Goal: Task Accomplishment & Management: Complete application form

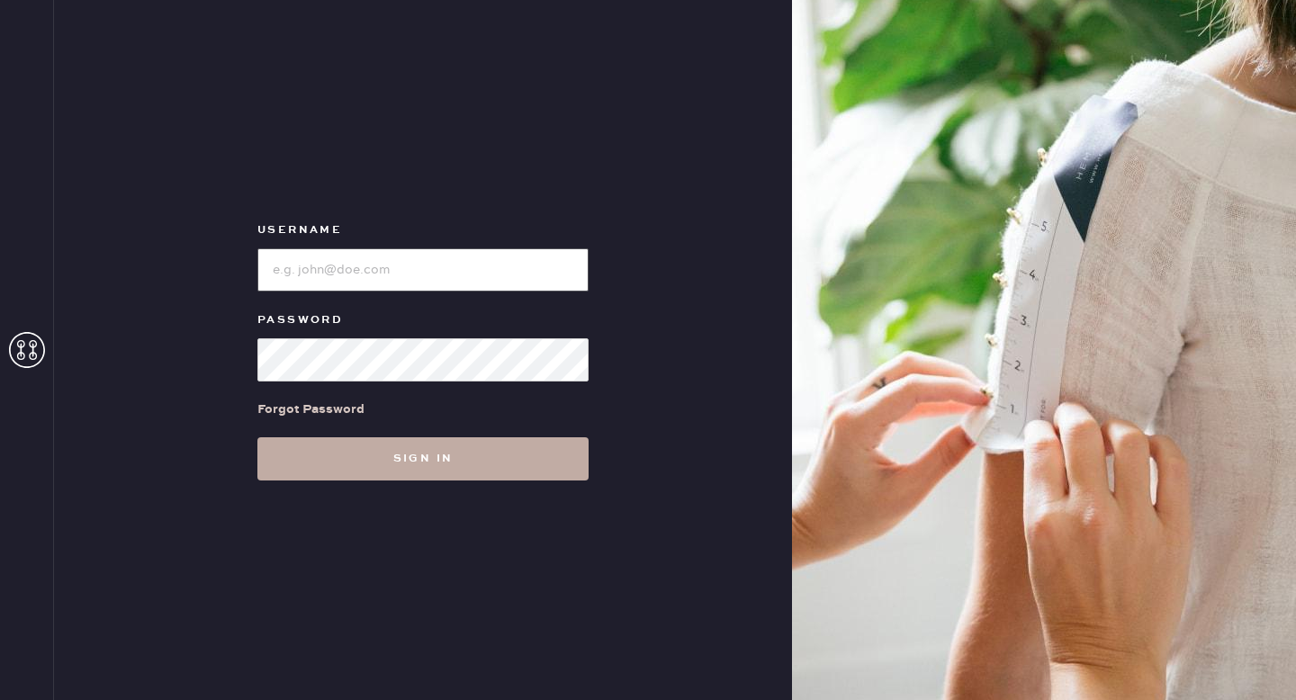
type input "reformationgoldcoastchicago"
click at [519, 449] on button "Sign in" at bounding box center [422, 459] width 331 height 43
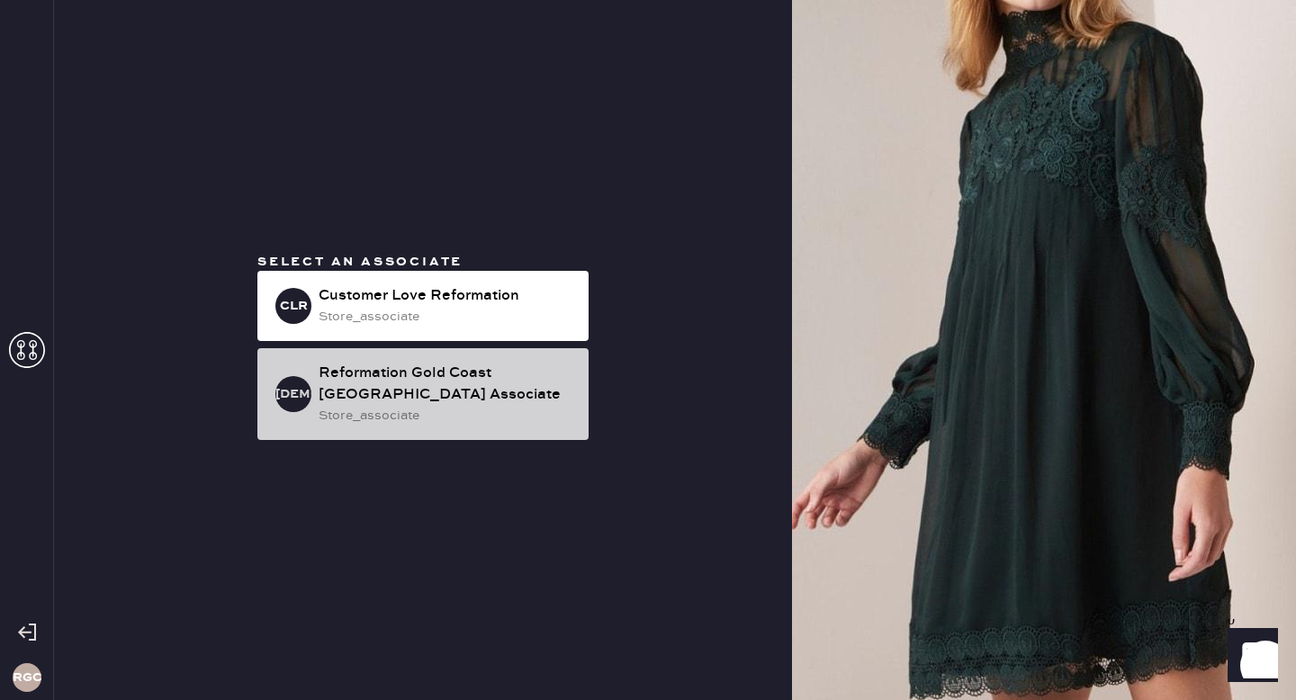
click at [507, 399] on div "Reformation Gold Coast [GEOGRAPHIC_DATA] Associate" at bounding box center [447, 384] width 256 height 43
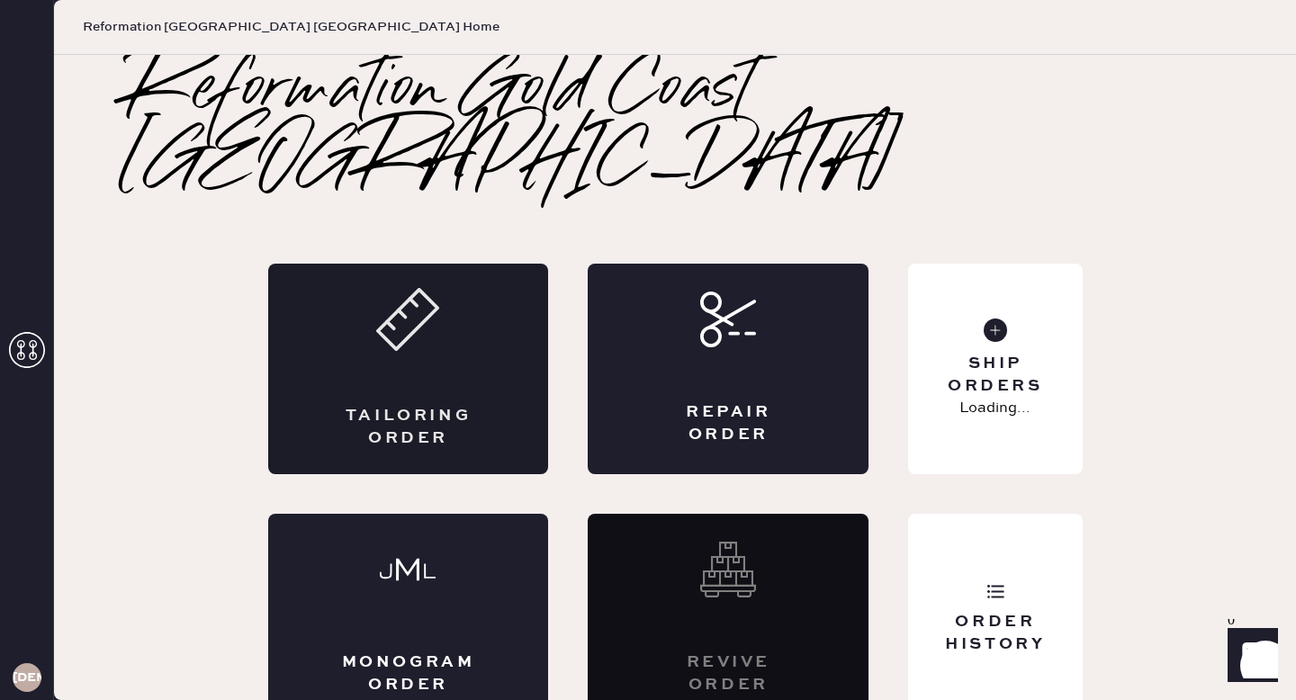
click at [458, 302] on div "Tailoring Order" at bounding box center [408, 369] width 281 height 211
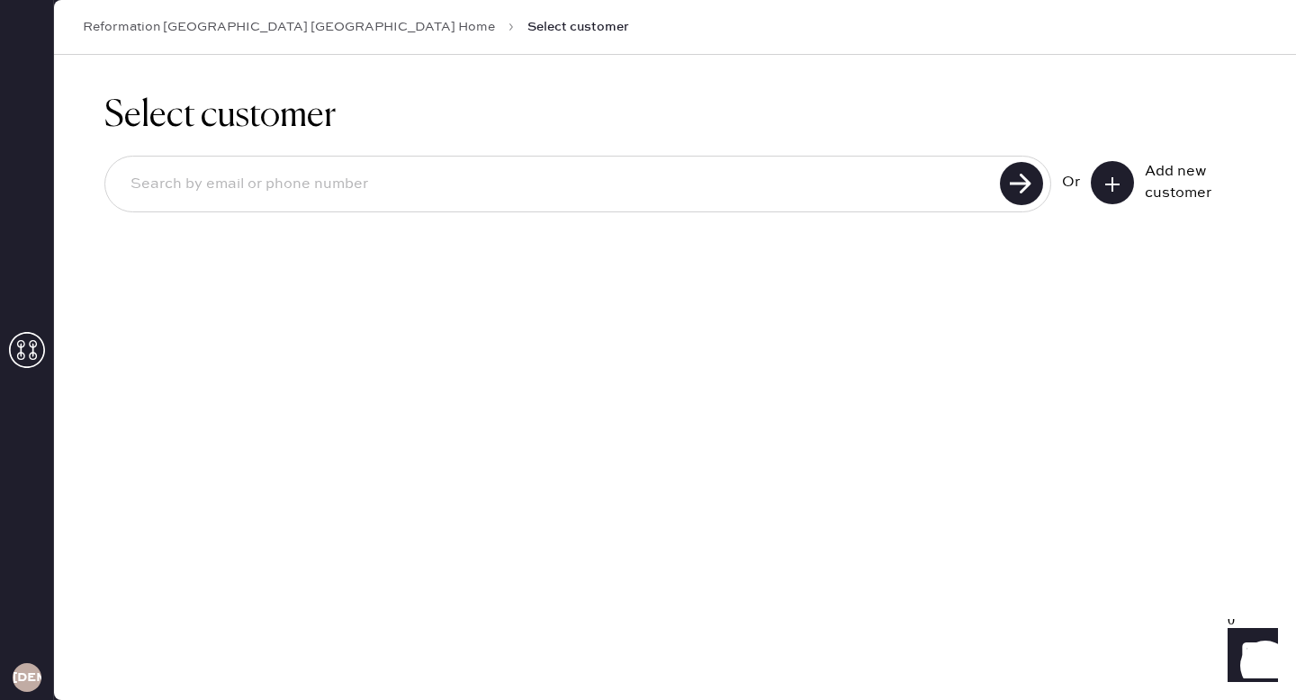
click at [1106, 179] on icon at bounding box center [1113, 185] width 18 height 18
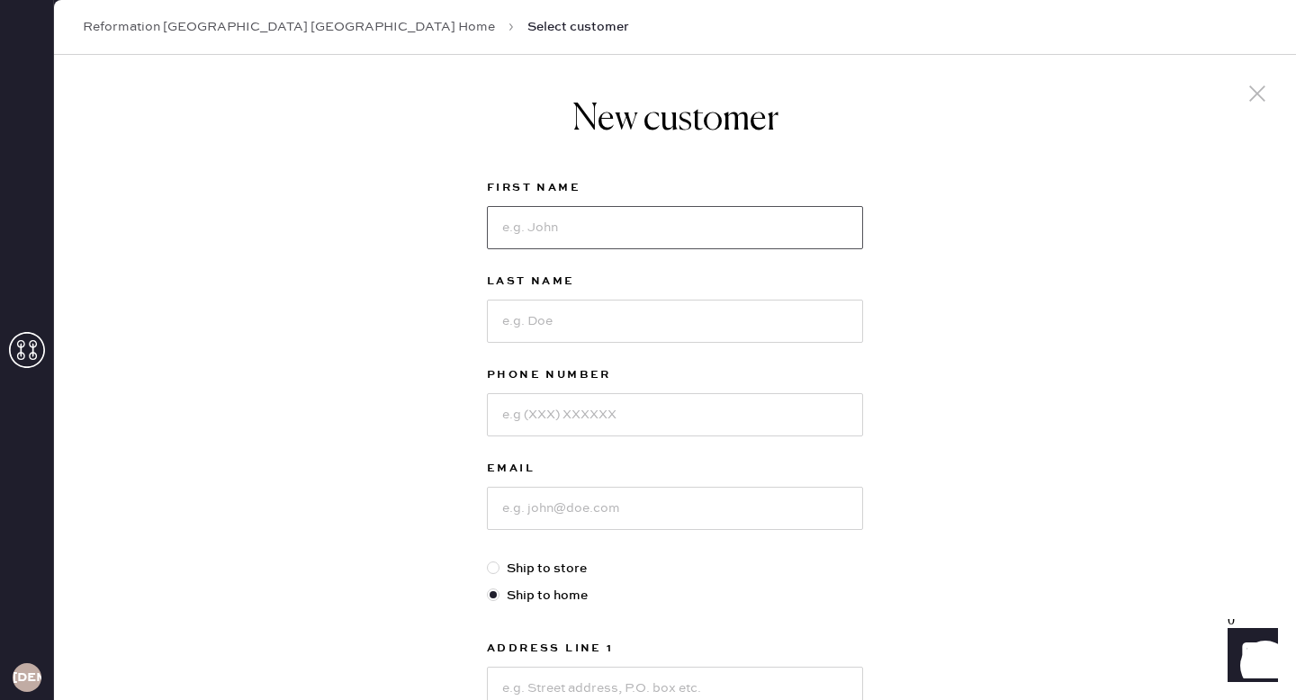
click at [689, 222] on input at bounding box center [675, 227] width 376 height 43
type input "[PERSON_NAME]"
paste input "3096486439"
type input "3096486439"
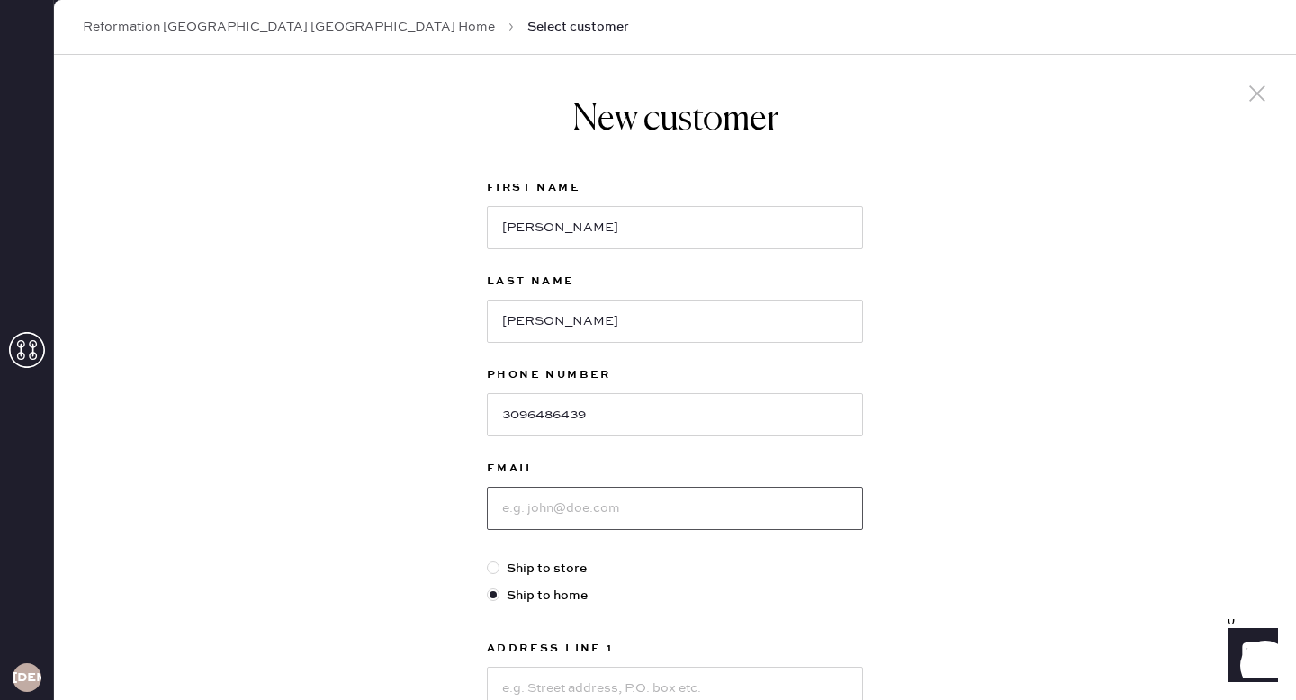
click at [555, 511] on input at bounding box center [675, 508] width 376 height 43
paste input "[EMAIL_ADDRESS][DOMAIN_NAME]"
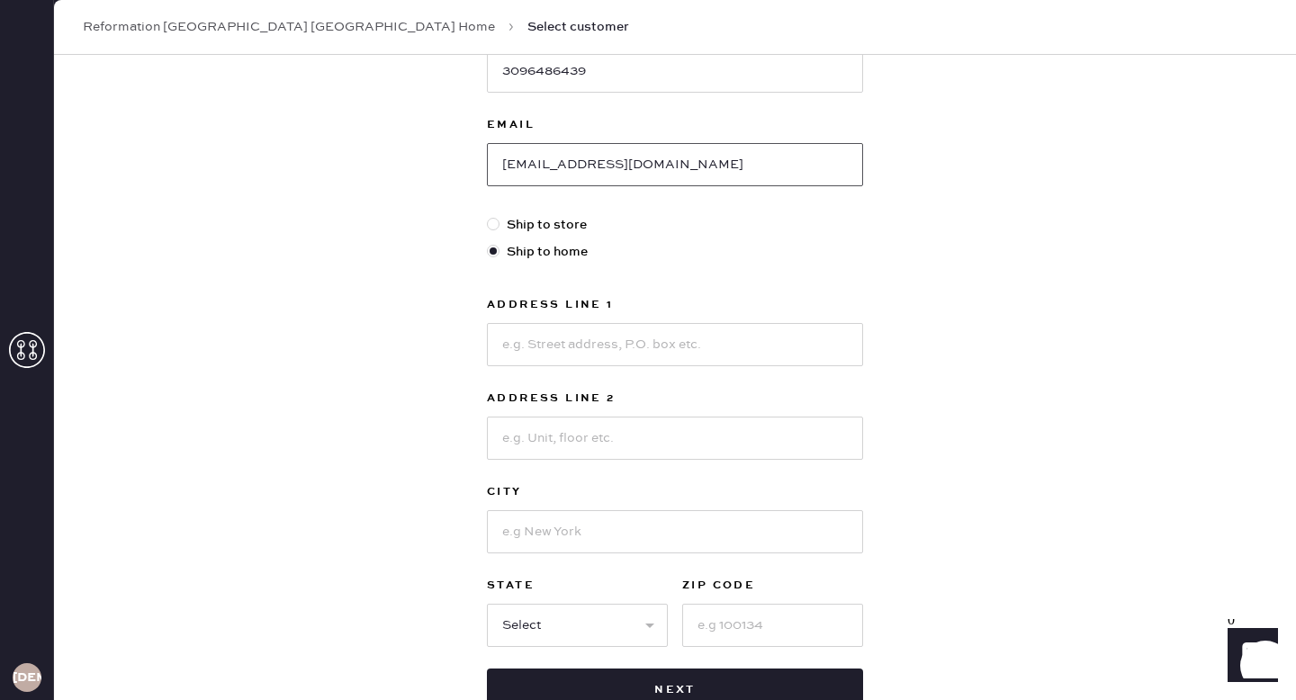
scroll to position [417, 0]
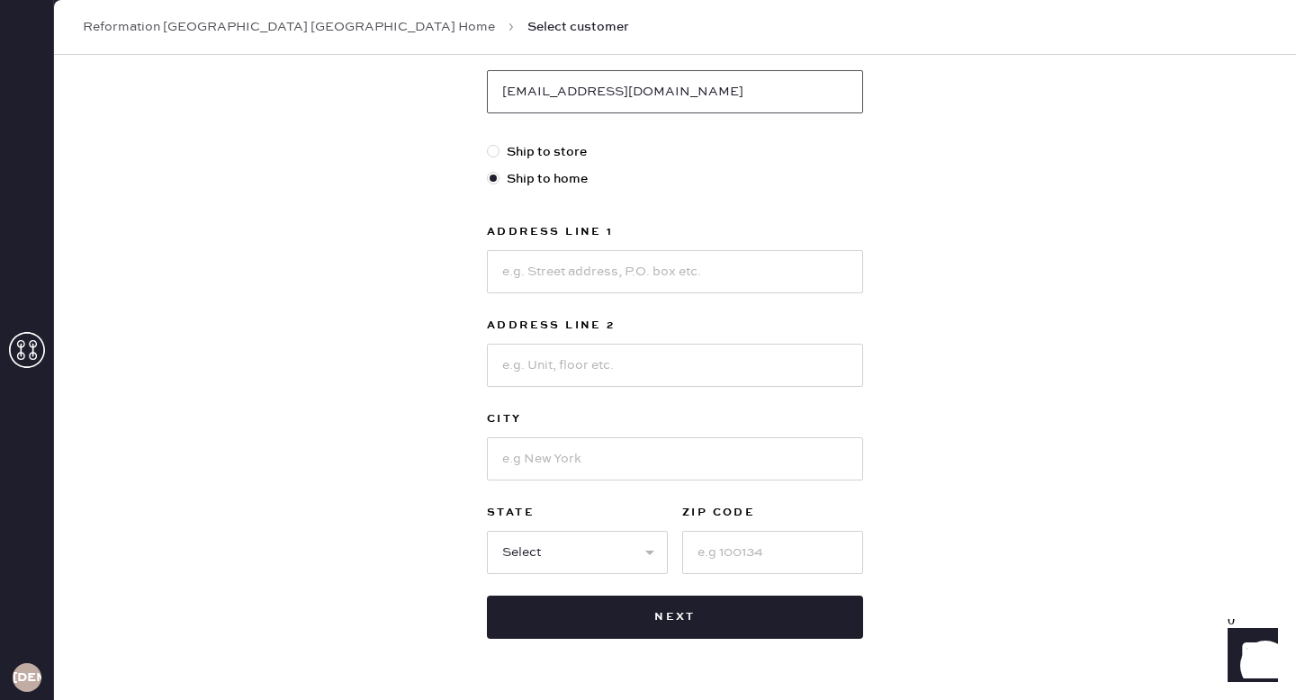
type input "[EMAIL_ADDRESS][DOMAIN_NAME]"
click at [591, 266] on input at bounding box center [675, 271] width 376 height 43
paste input "[STREET_ADDRESS],"
type input "[STREET_ADDRESS]"
type input "Unit 601"
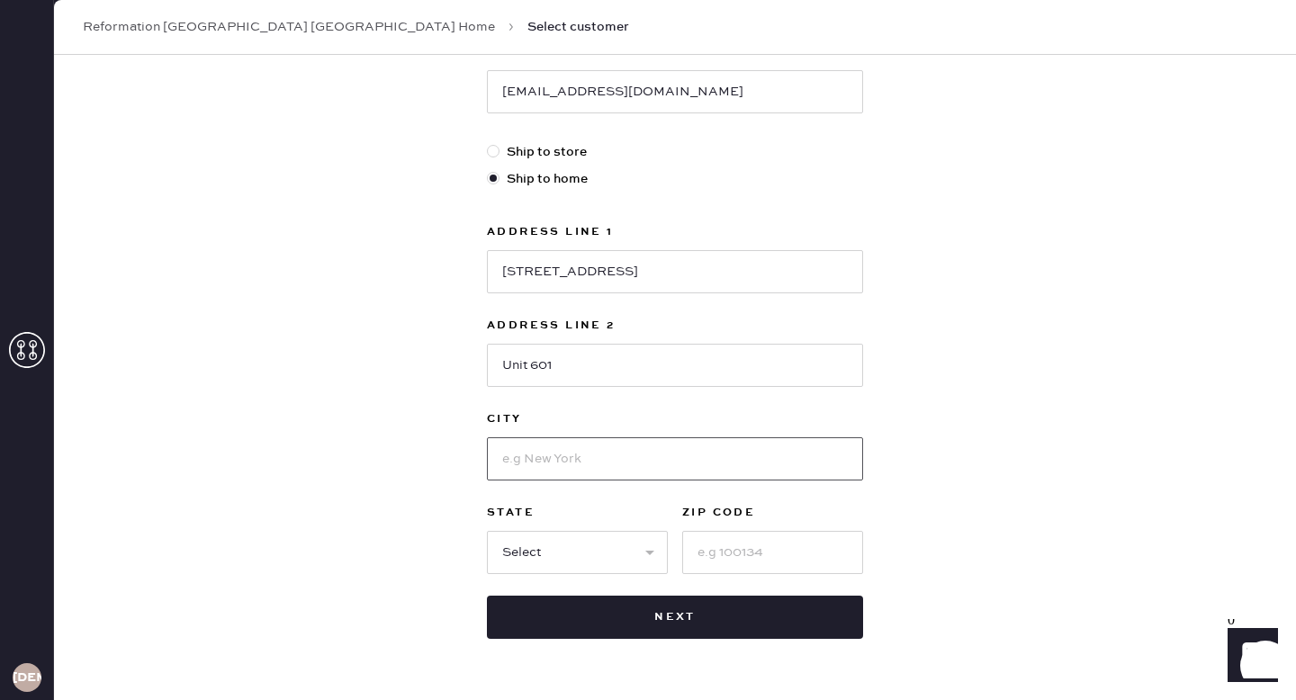
click at [654, 445] on input at bounding box center [675, 459] width 376 height 43
type input "[GEOGRAPHIC_DATA]"
select select "IL"
type input "60611"
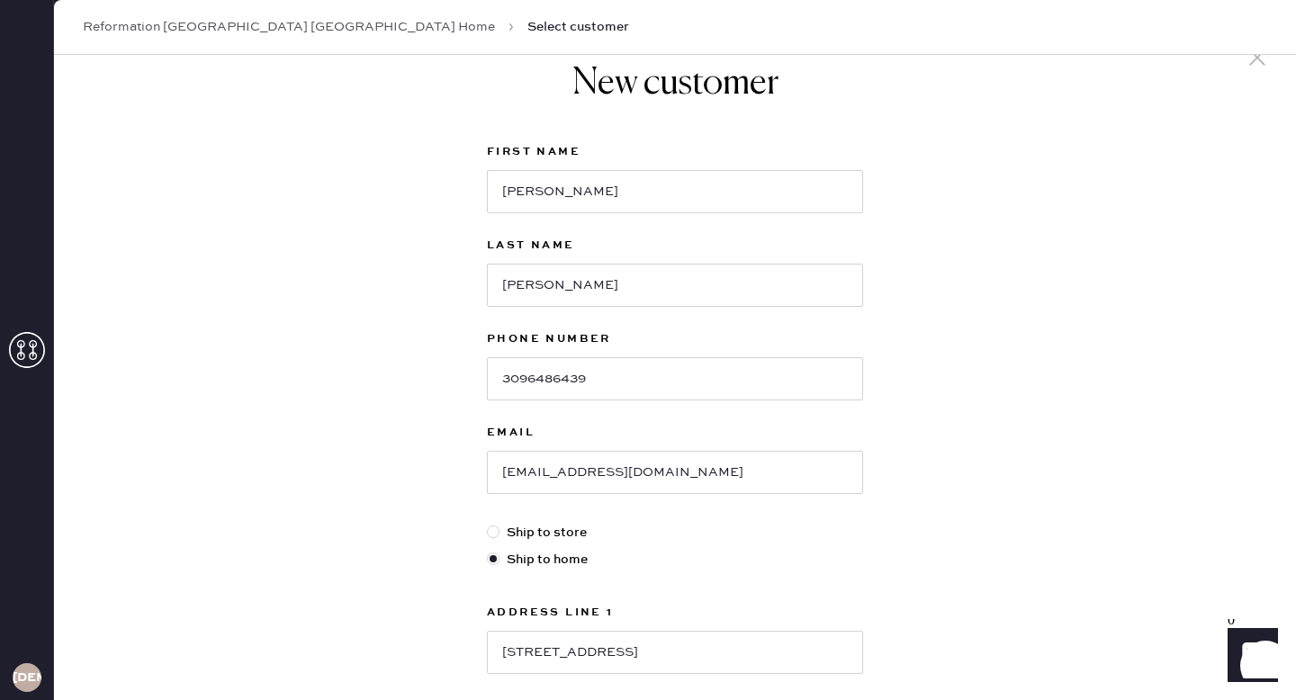
scroll to position [33, 0]
click at [652, 388] on input "3096486439" at bounding box center [675, 381] width 376 height 43
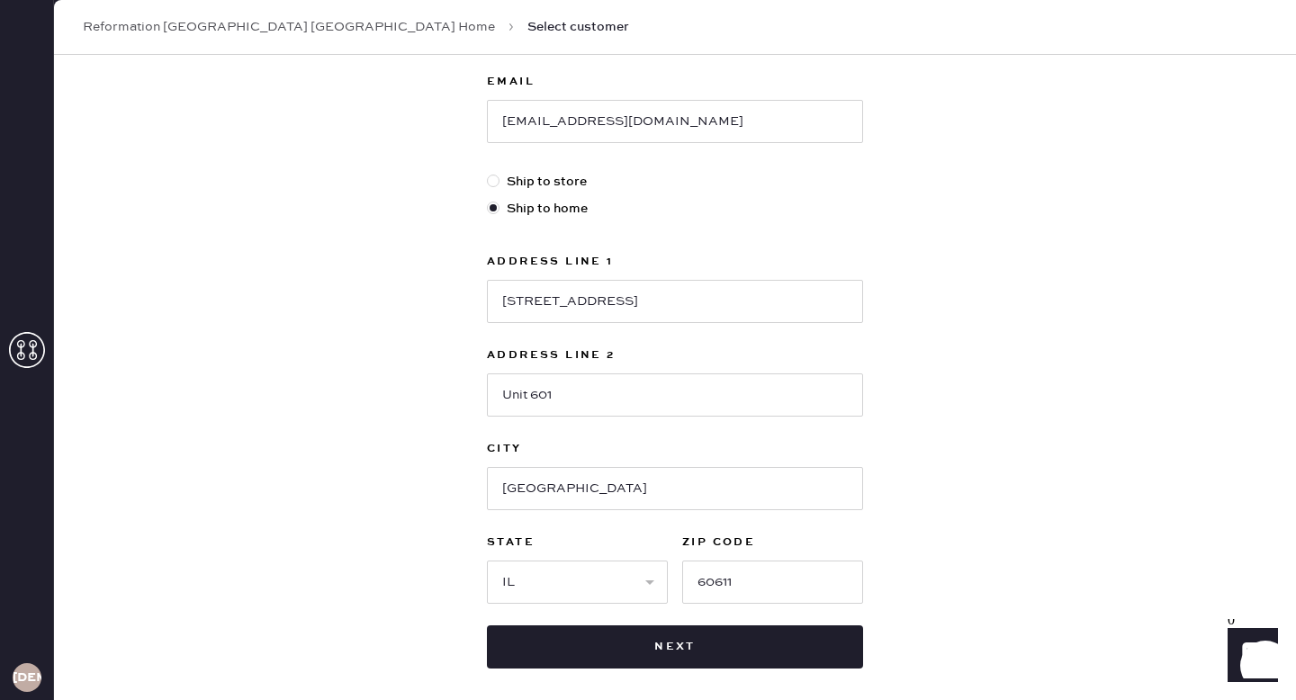
scroll to position [388, 0]
click at [672, 311] on input "[STREET_ADDRESS]" at bounding box center [675, 300] width 376 height 43
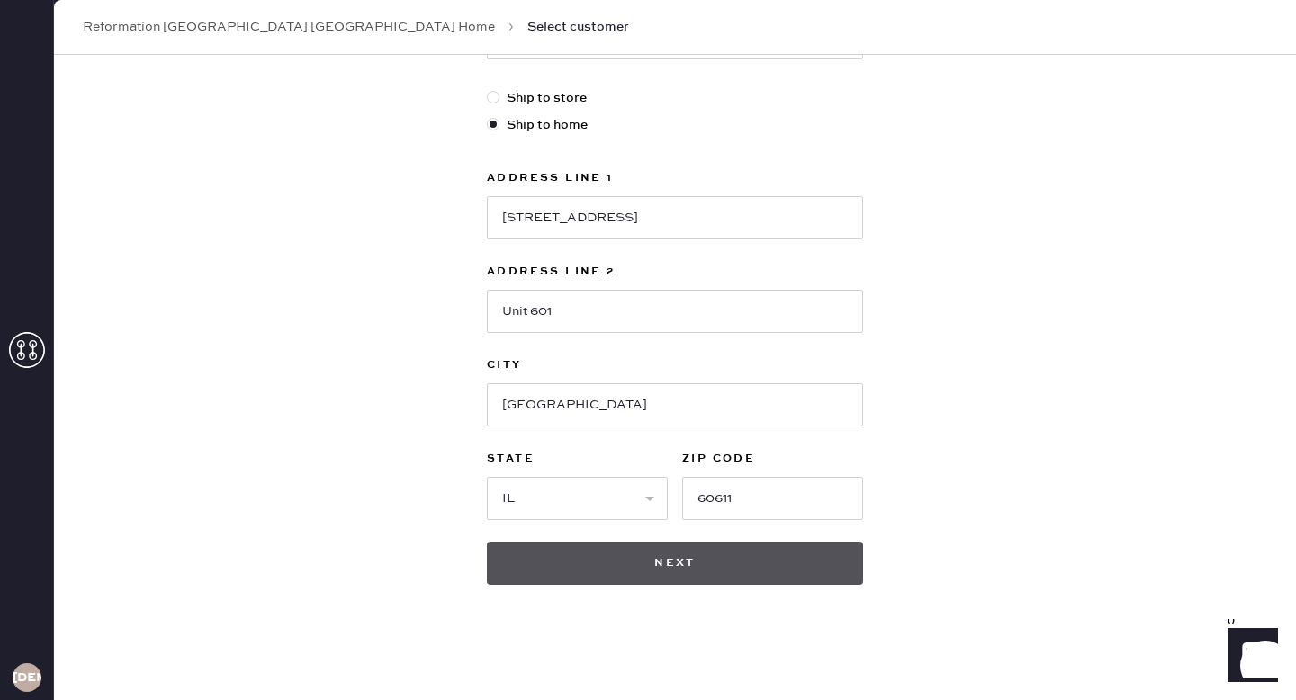
click at [678, 552] on button "Next" at bounding box center [675, 563] width 376 height 43
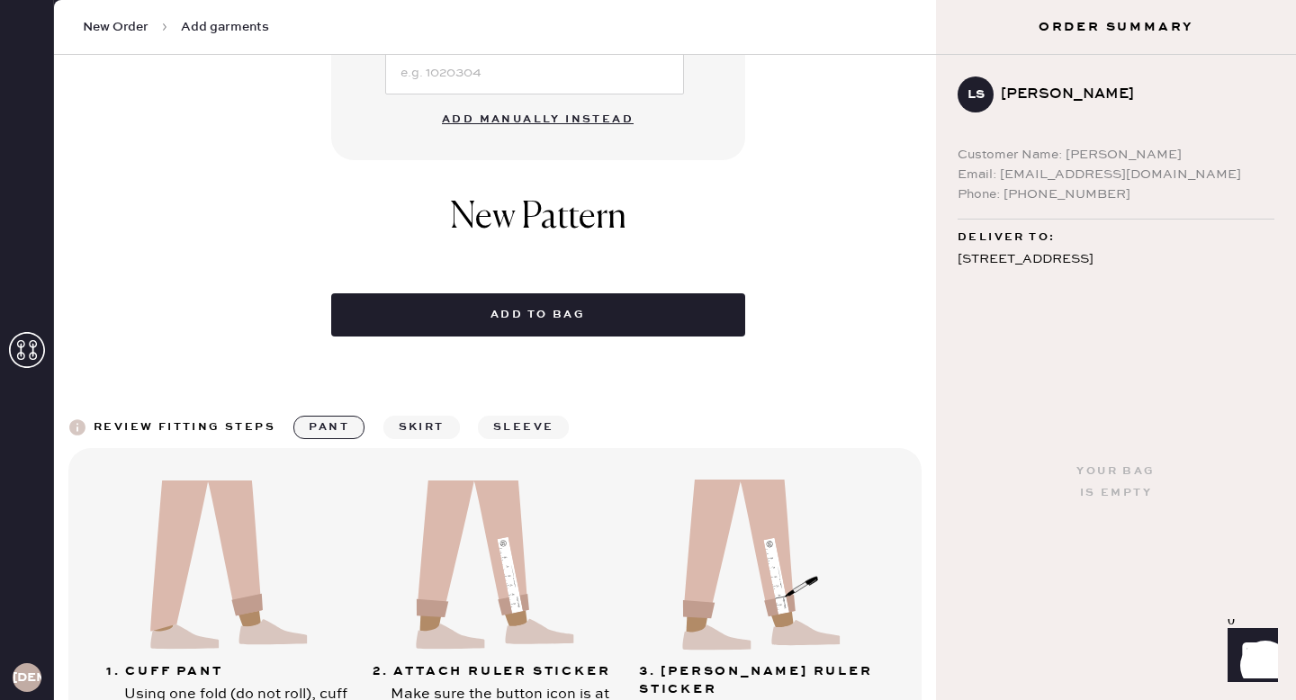
scroll to position [708, 0]
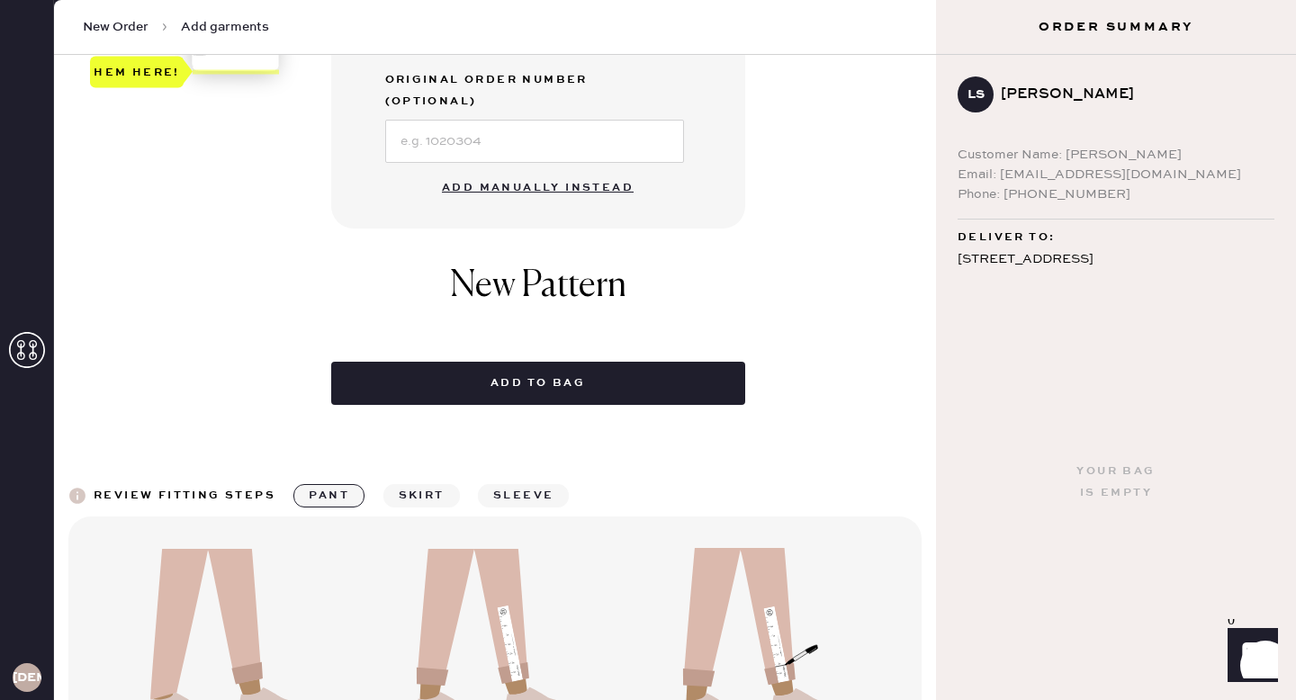
click at [537, 170] on button "Add manually instead" at bounding box center [537, 188] width 213 height 36
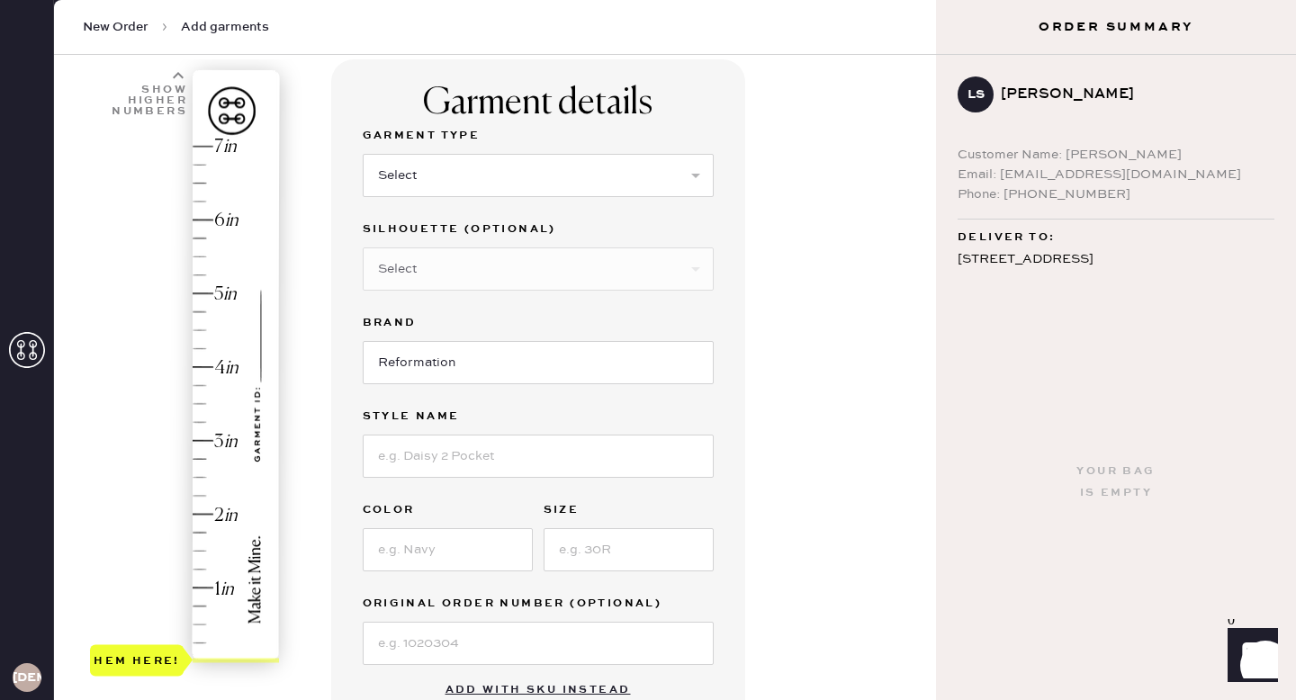
scroll to position [0, 0]
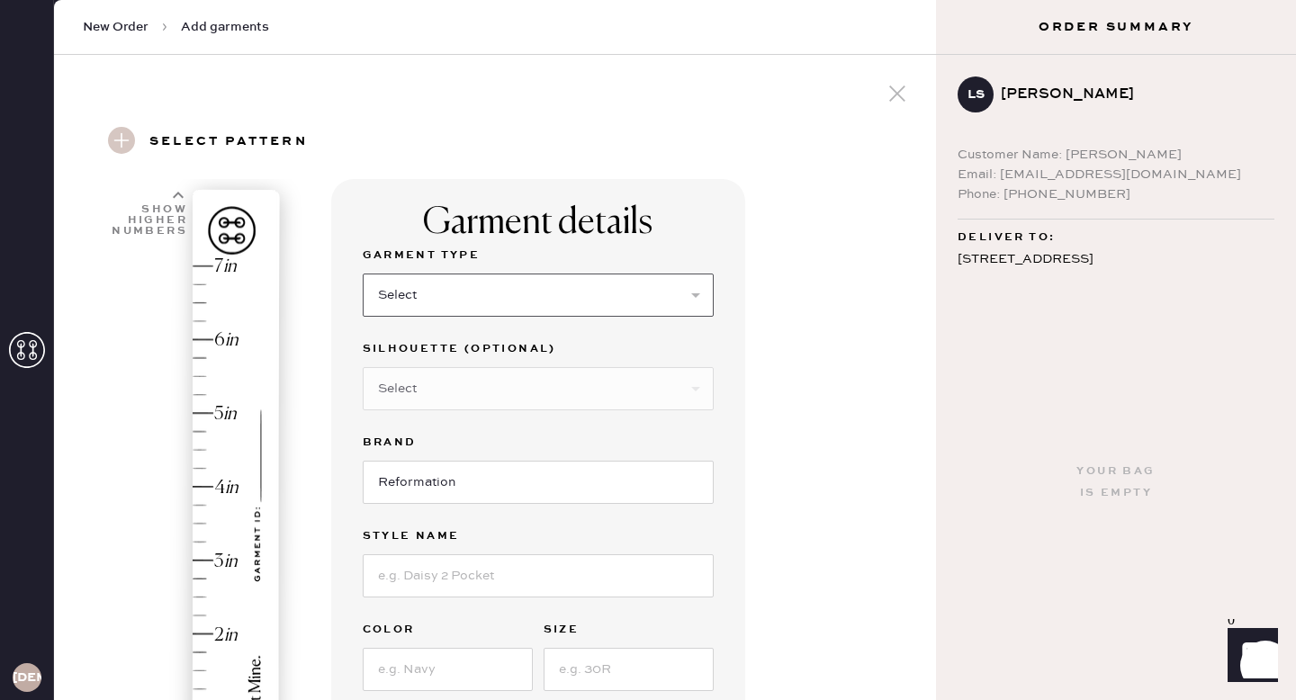
click at [474, 289] on select "Select Basic Skirt Jeans Leggings Pants Shorts Basic Sleeved Dress Basic Sleeve…" at bounding box center [538, 295] width 351 height 43
select select "2"
click at [363, 274] on select "Select Basic Skirt Jeans Leggings Pants Shorts Basic Sleeved Dress Basic Sleeve…" at bounding box center [538, 295] width 351 height 43
click at [450, 384] on select "Select Other" at bounding box center [538, 388] width 351 height 43
select select "7"
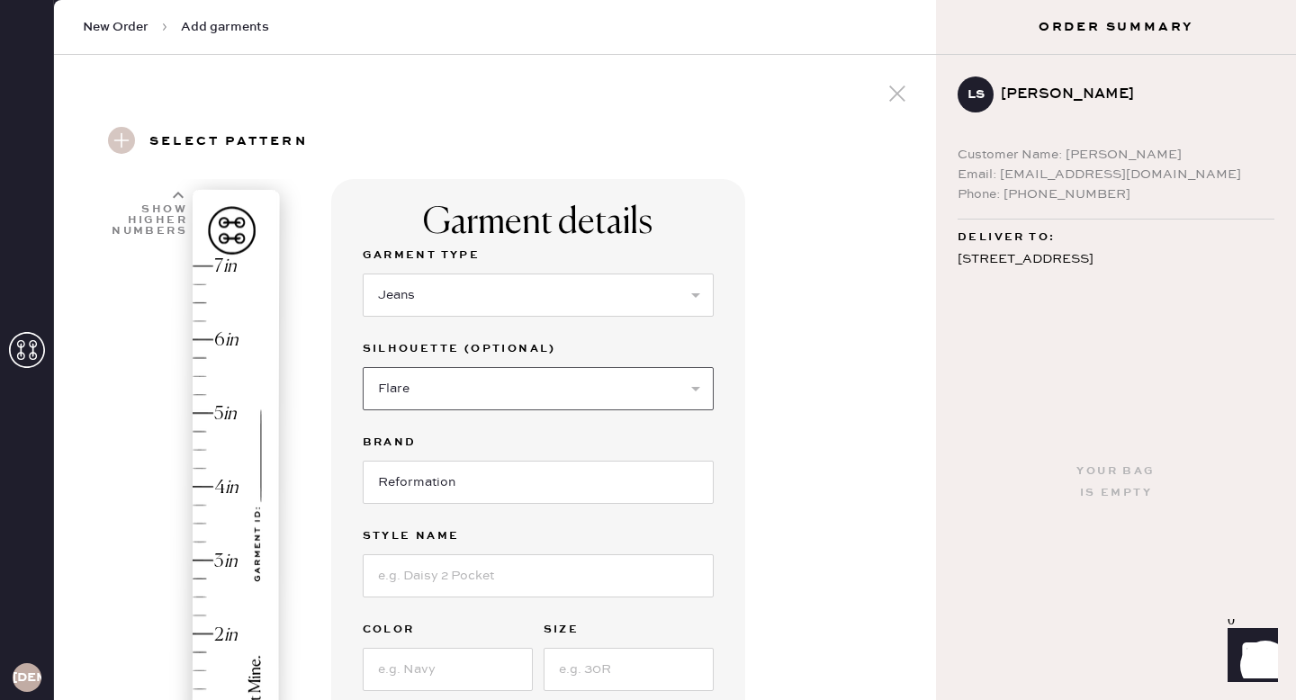
click at [363, 367] on select "Select Shorts Cropped Flare Boot Cut Straight Skinny Other" at bounding box center [538, 388] width 351 height 43
click at [450, 577] on input at bounding box center [538, 576] width 351 height 43
type input "[PERSON_NAME] Super Stretch Low Rise"
click at [429, 659] on input at bounding box center [448, 669] width 170 height 43
type input "Reservoir"
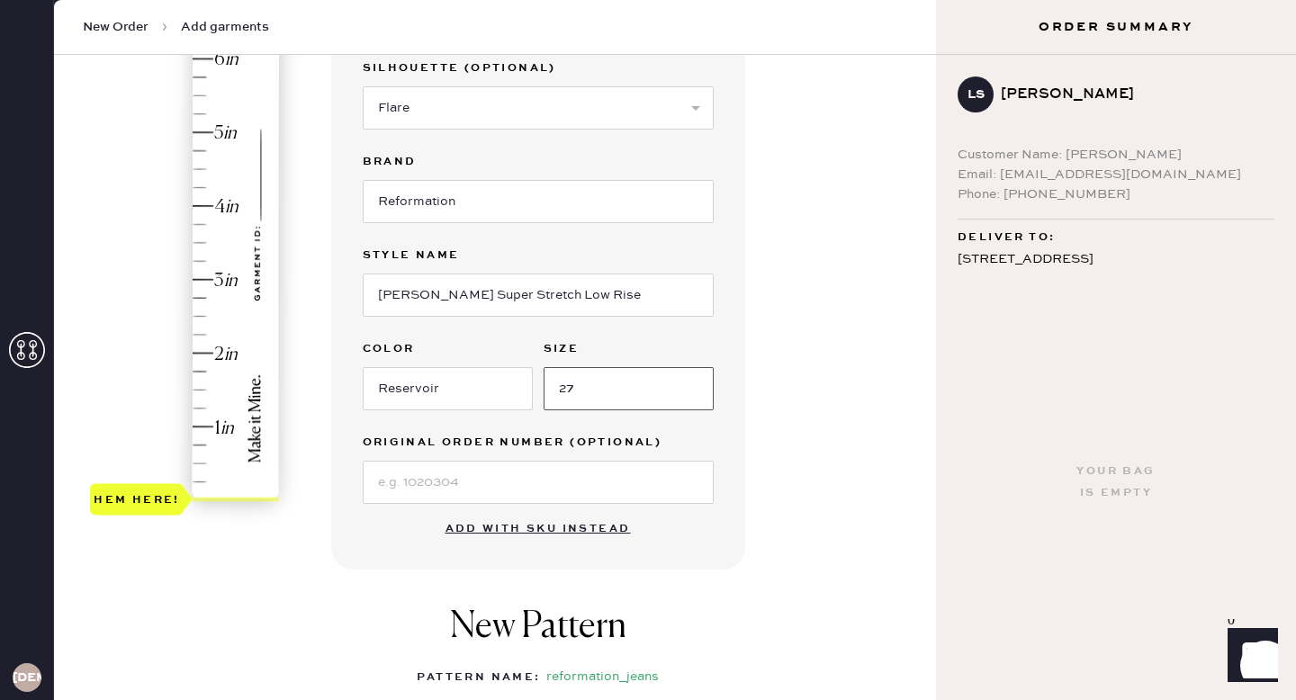
scroll to position [342, 0]
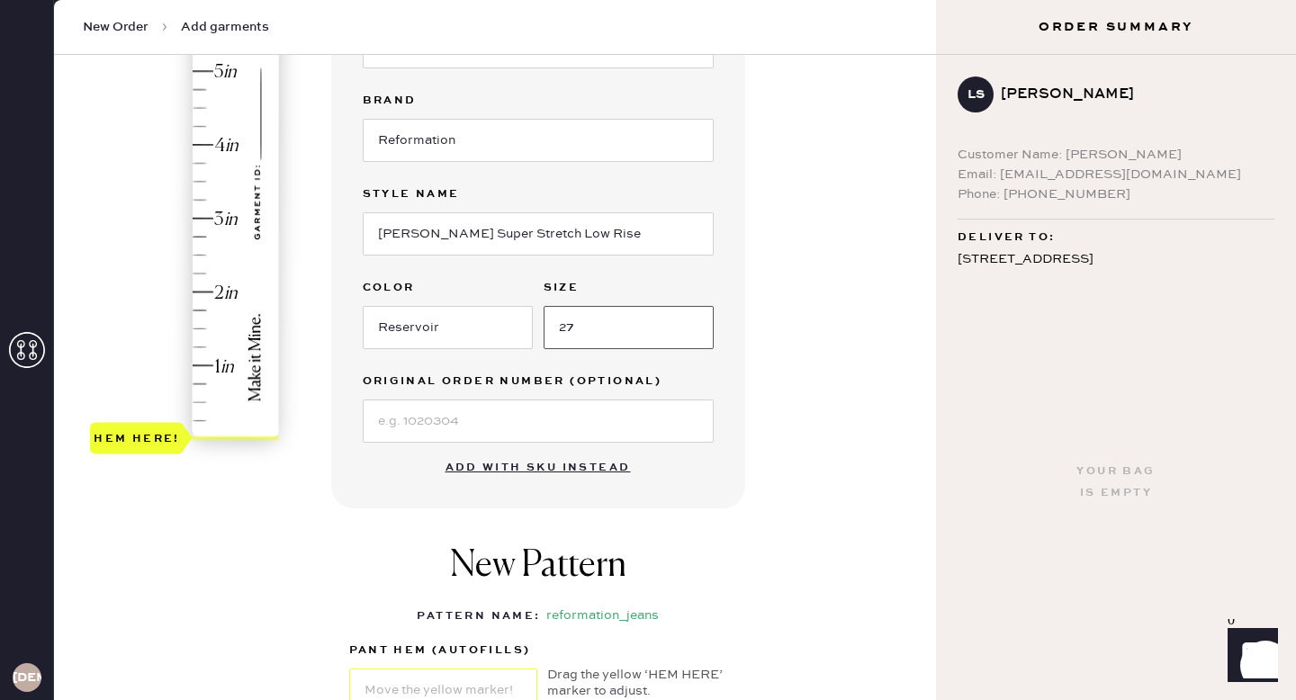
type input "27"
click at [419, 426] on input at bounding box center [538, 421] width 351 height 43
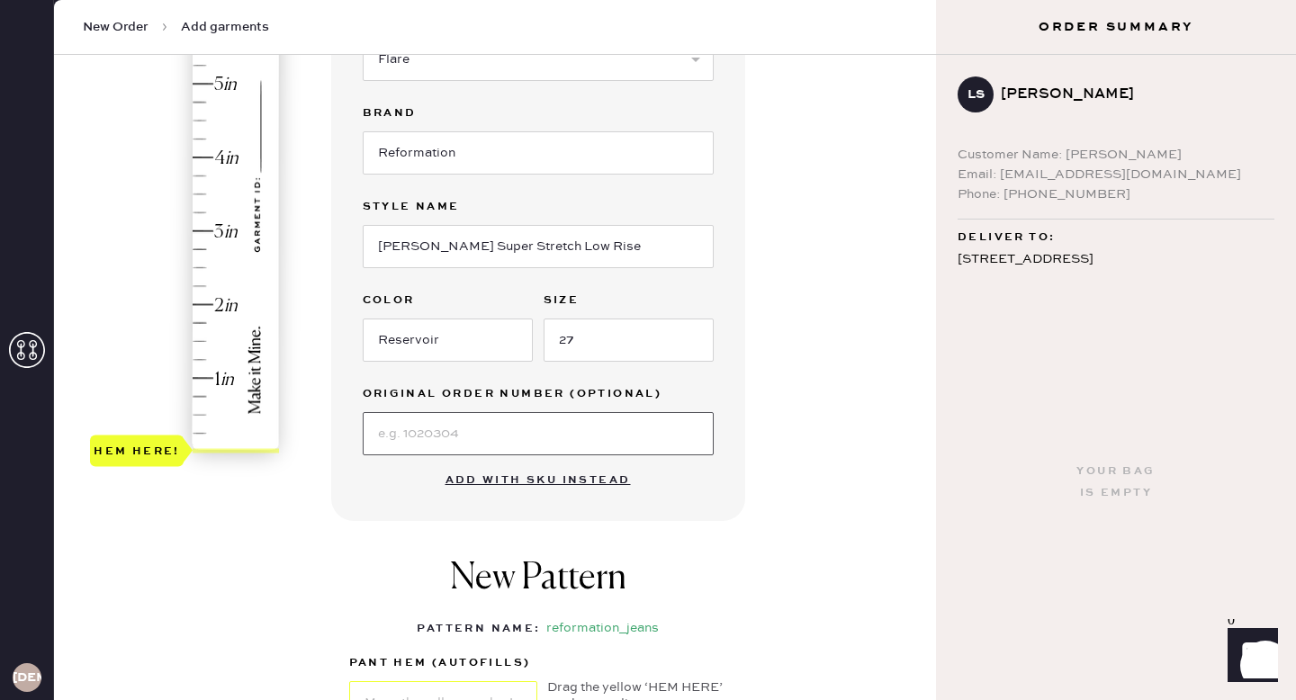
scroll to position [329, 0]
paste input "S31483270"
type input "S31483270"
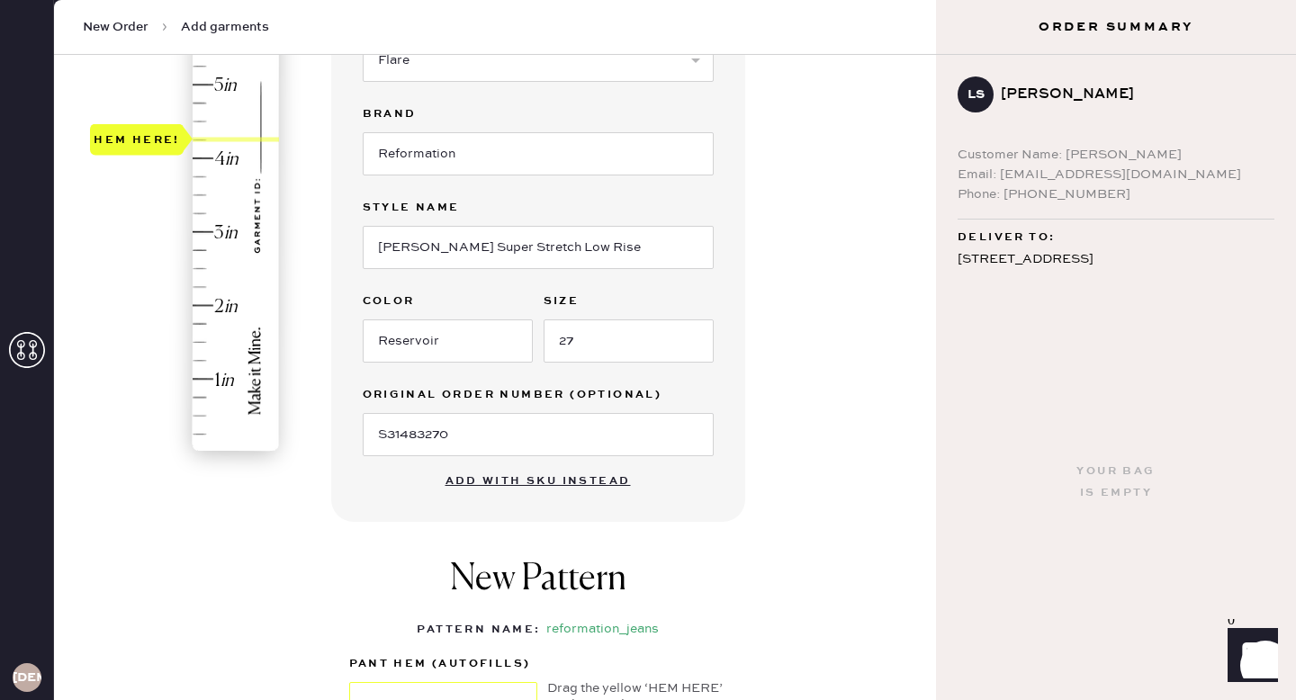
type input "4.75"
drag, startPoint x: 148, startPoint y: 449, endPoint x: 184, endPoint y: 107, distance: 344.0
click at [184, 107] on div "Hem here!" at bounding box center [137, 103] width 94 height 32
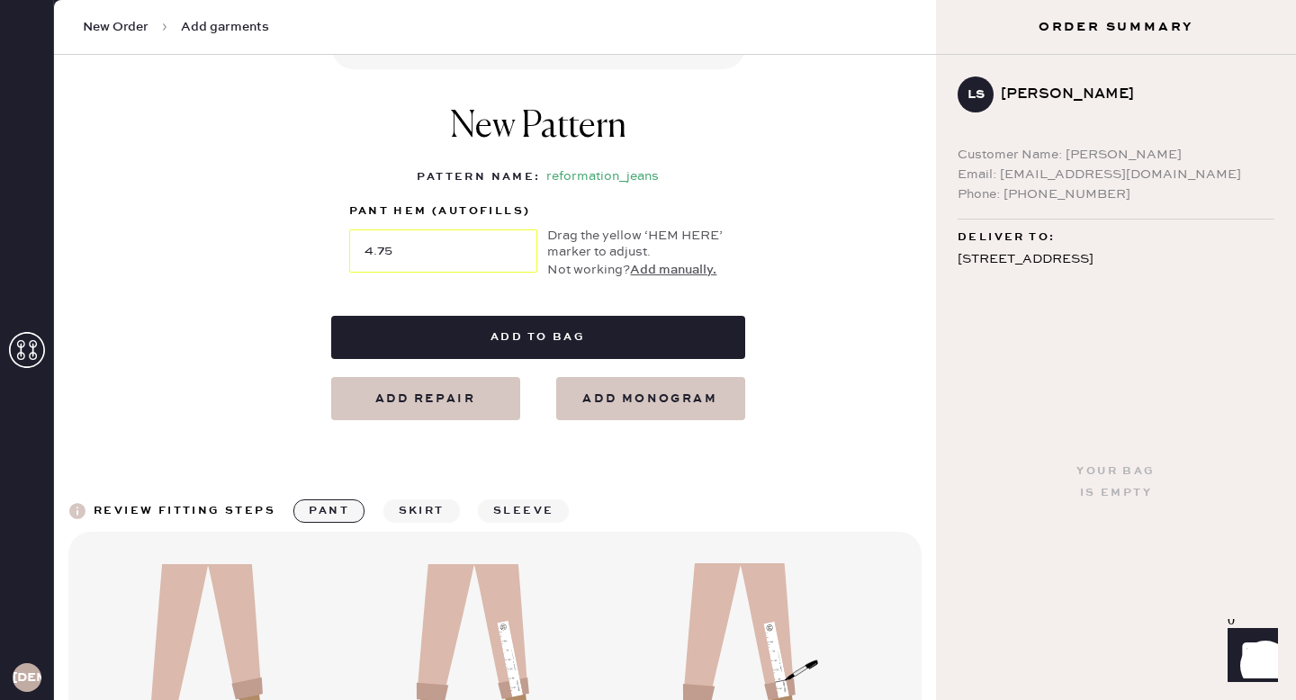
scroll to position [859, 0]
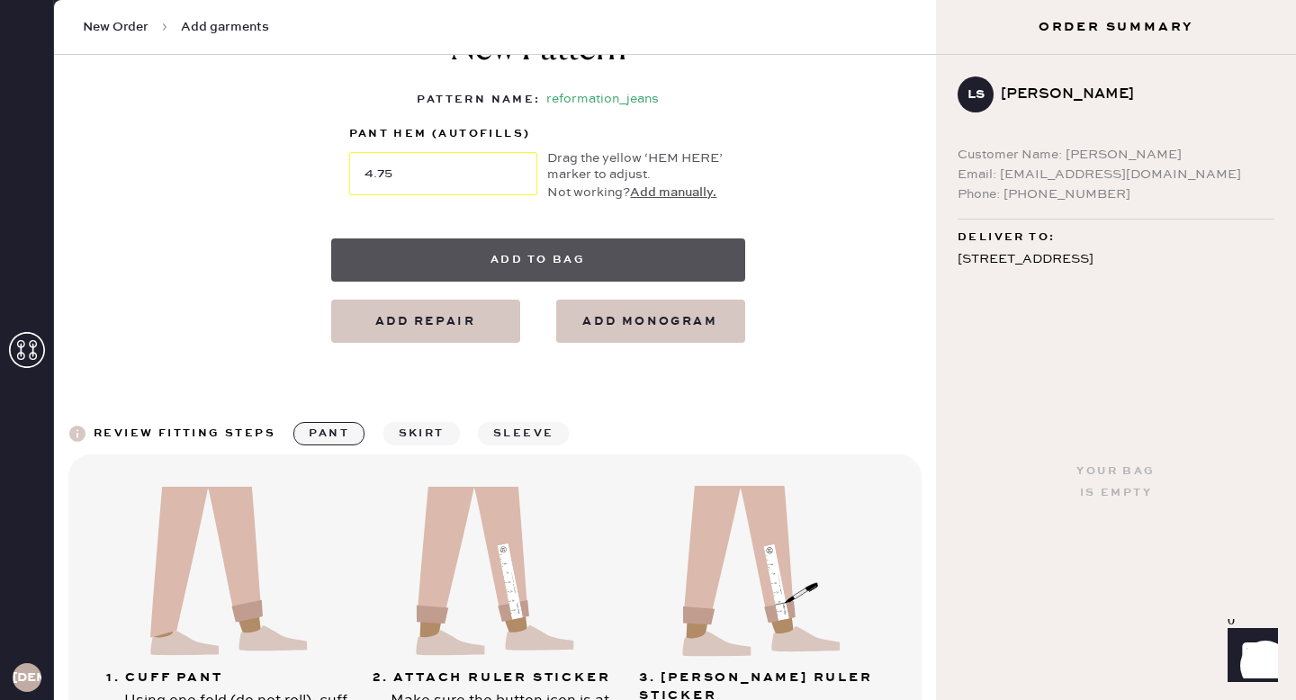
click at [536, 255] on button "Add to bag" at bounding box center [538, 260] width 414 height 43
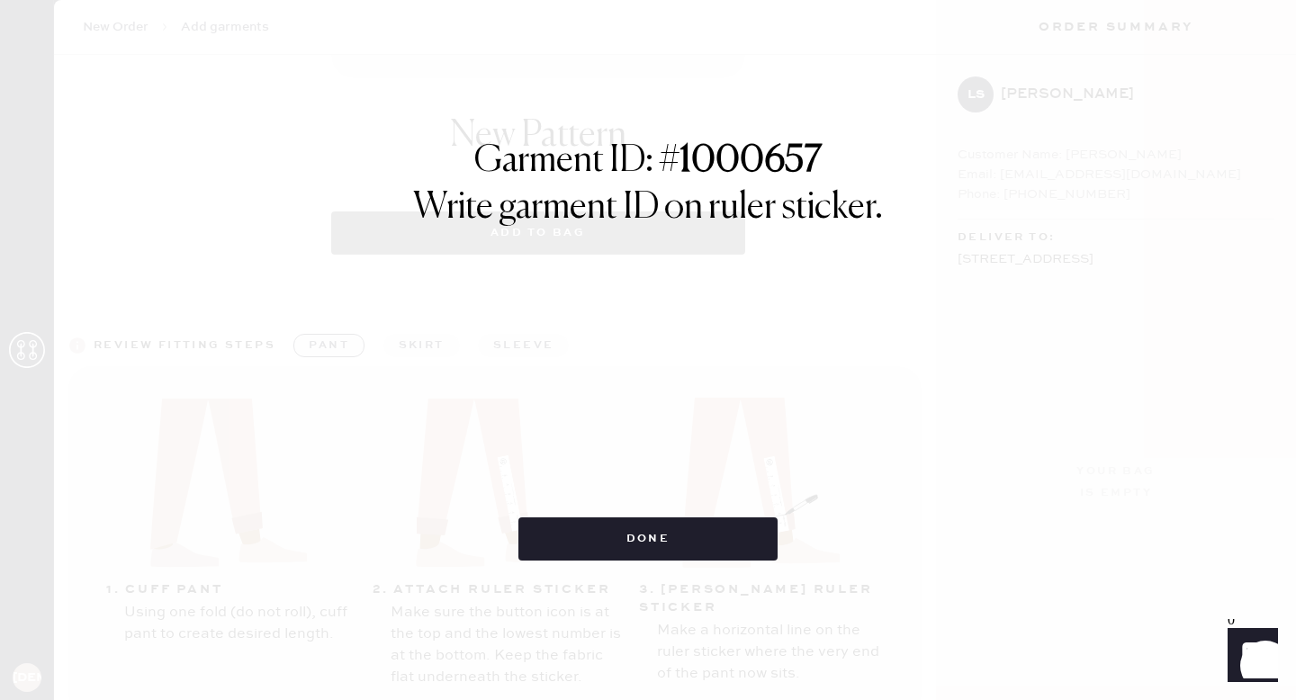
select select "2"
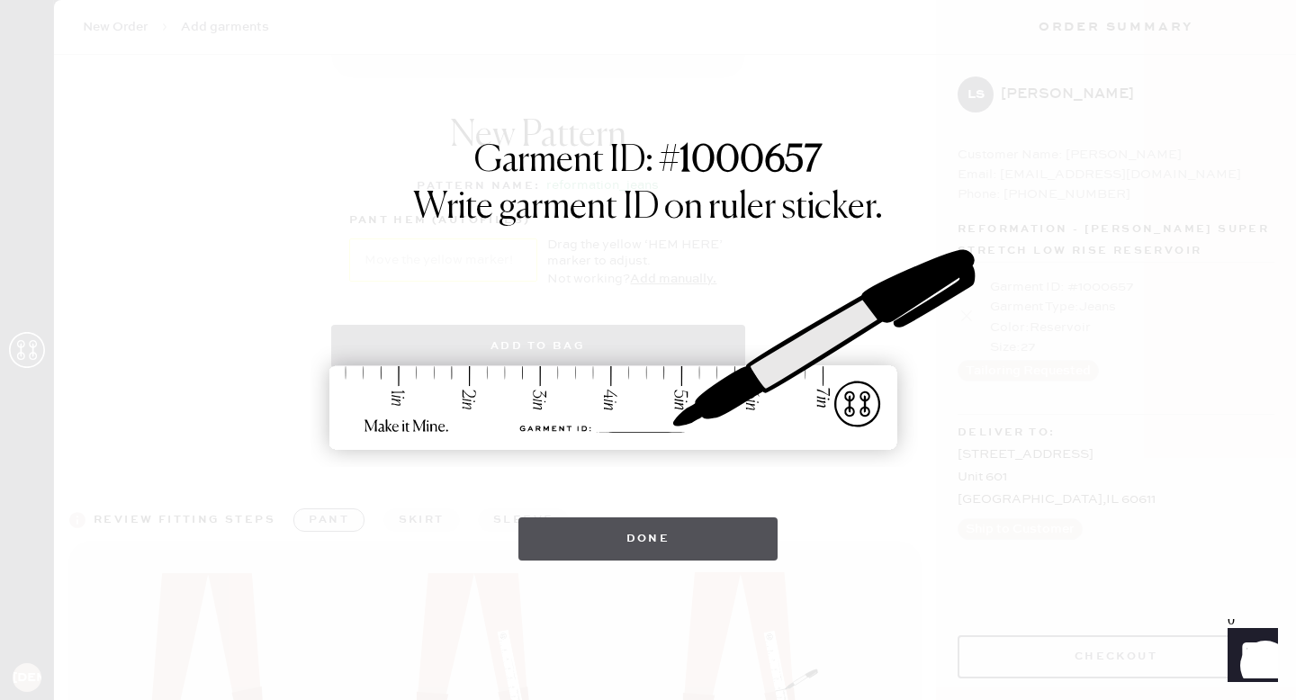
click at [635, 535] on button "Done" at bounding box center [649, 539] width 260 height 43
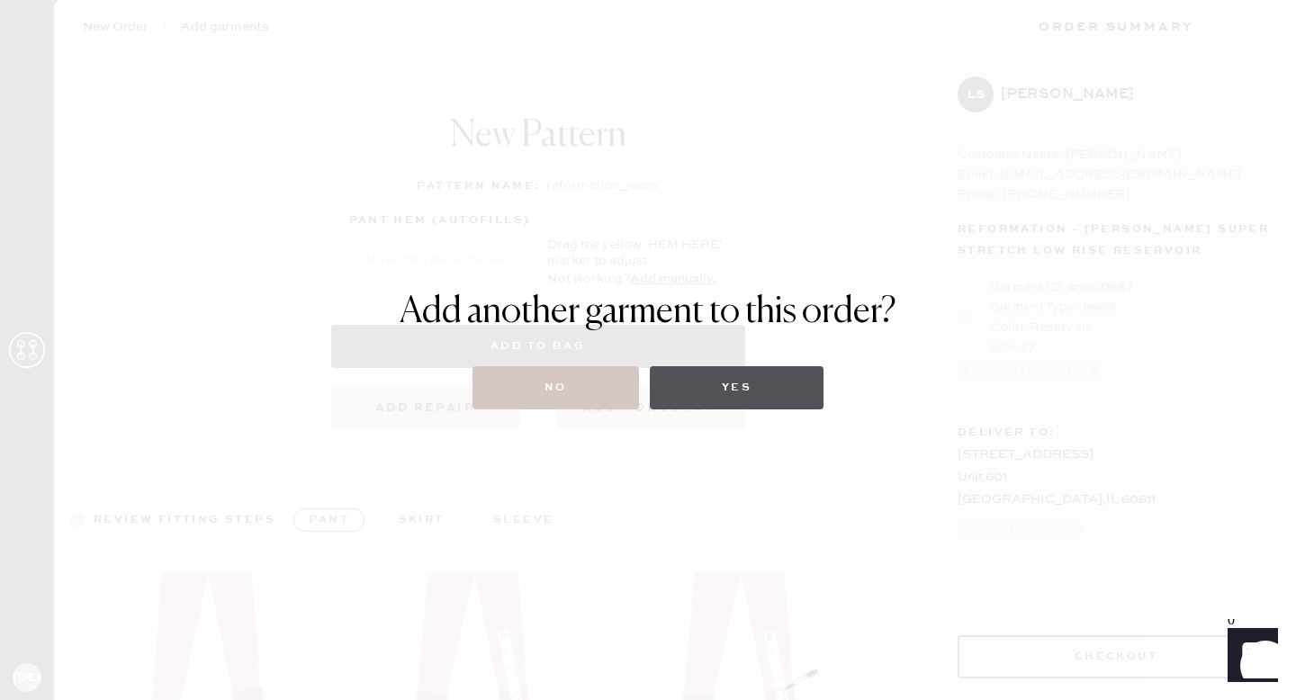
click at [746, 388] on button "Yes" at bounding box center [737, 387] width 174 height 43
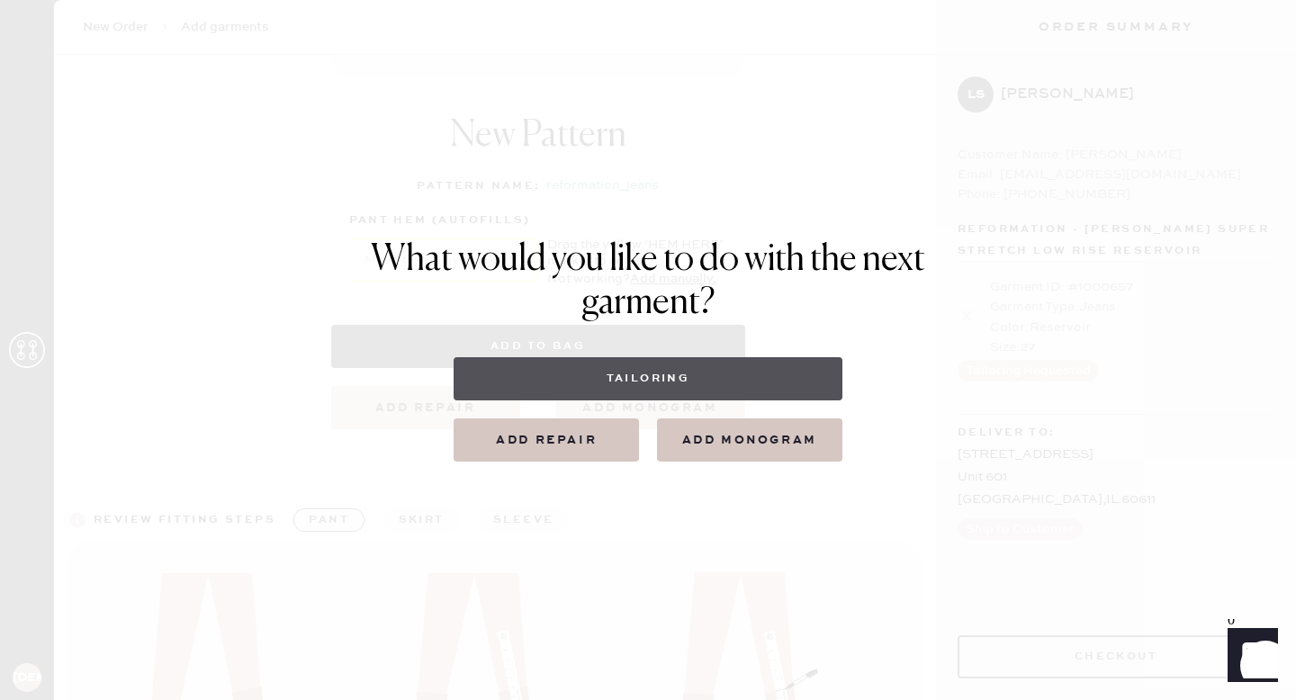
click at [720, 377] on button "Tailoring" at bounding box center [648, 378] width 388 height 43
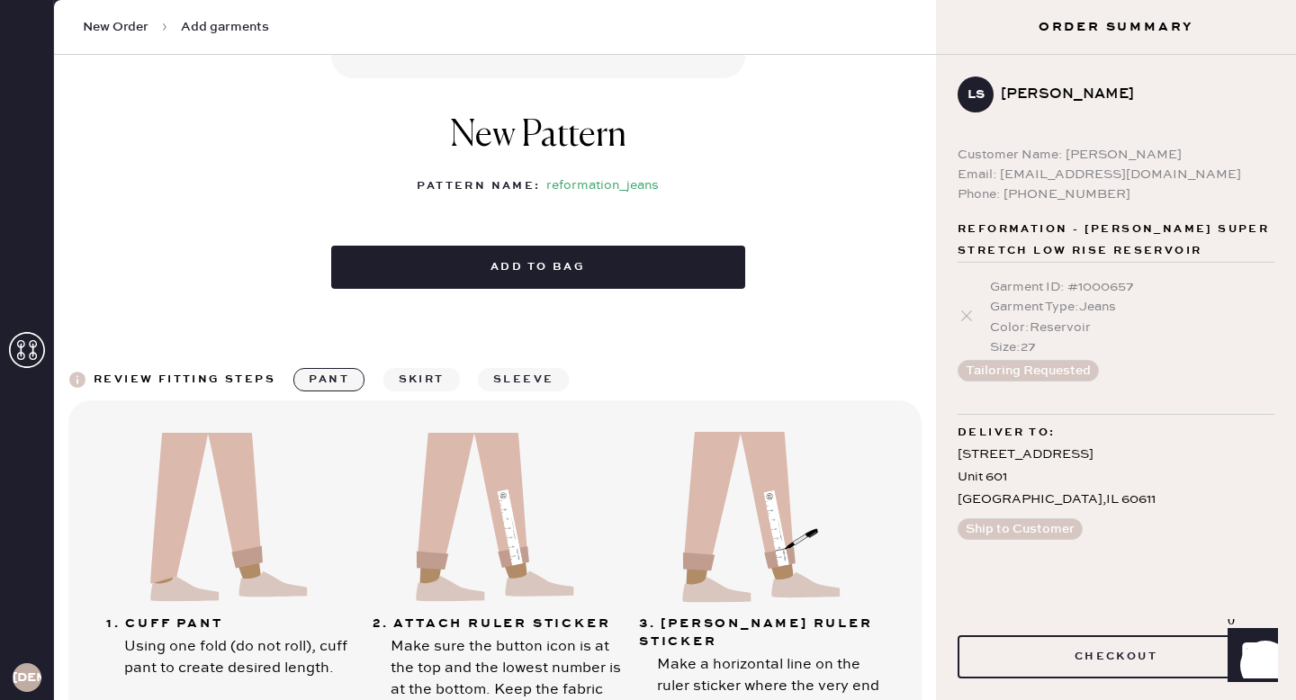
select select
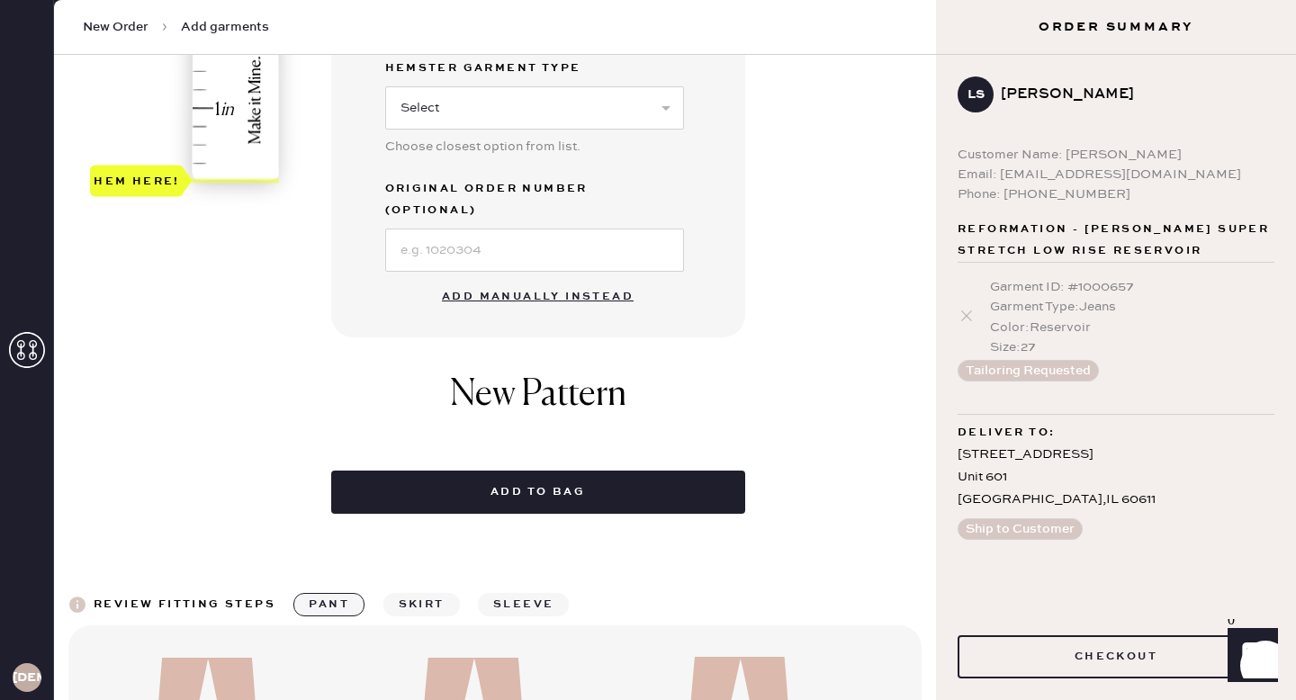
scroll to position [591, 0]
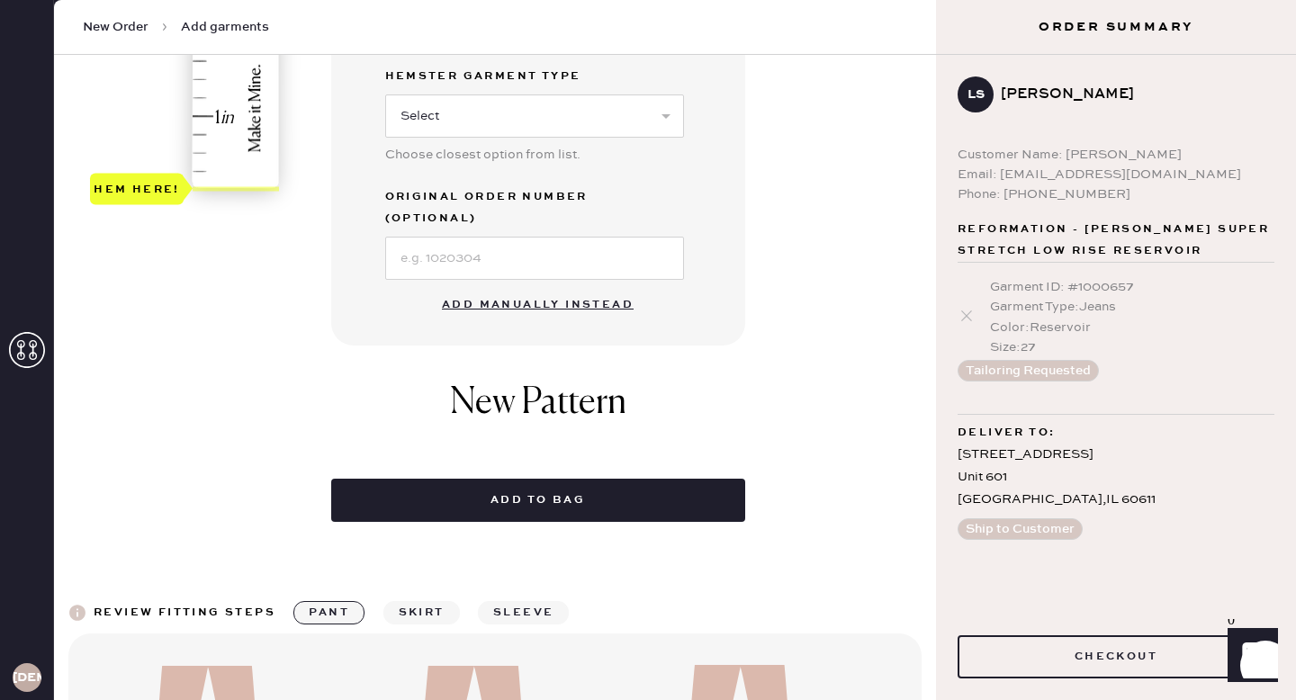
click at [587, 287] on button "Add manually instead" at bounding box center [537, 305] width 213 height 36
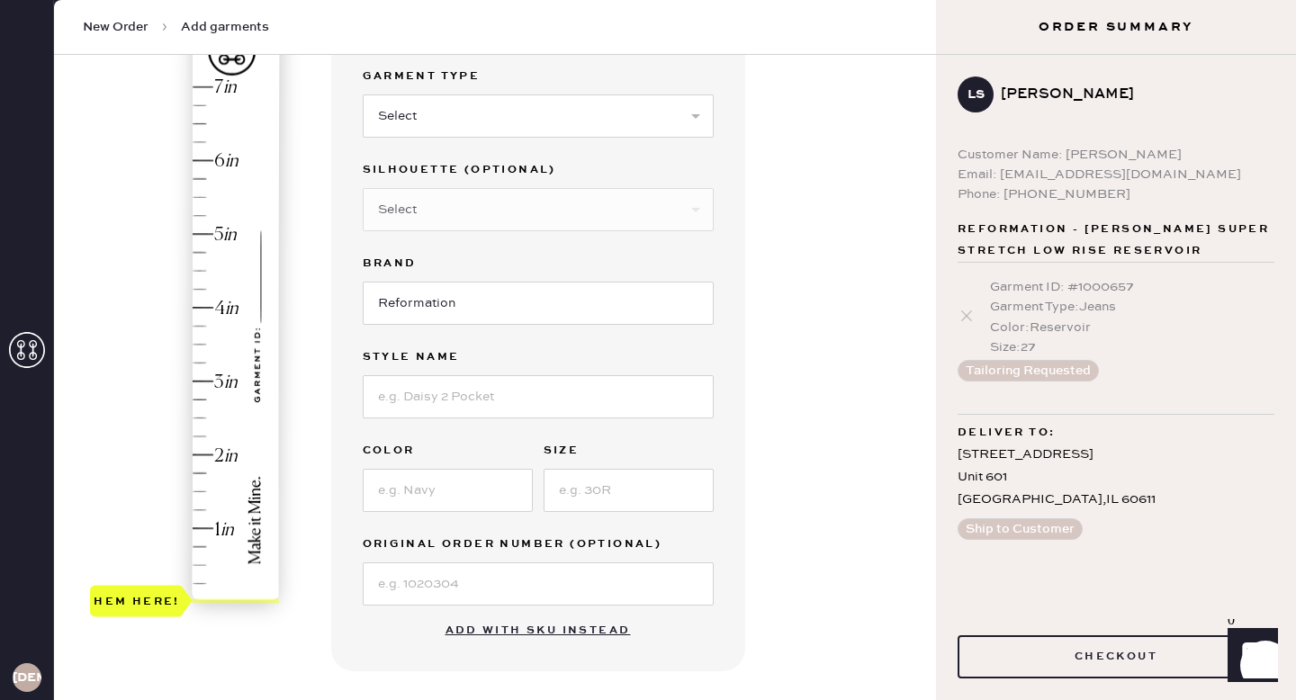
scroll to position [23, 0]
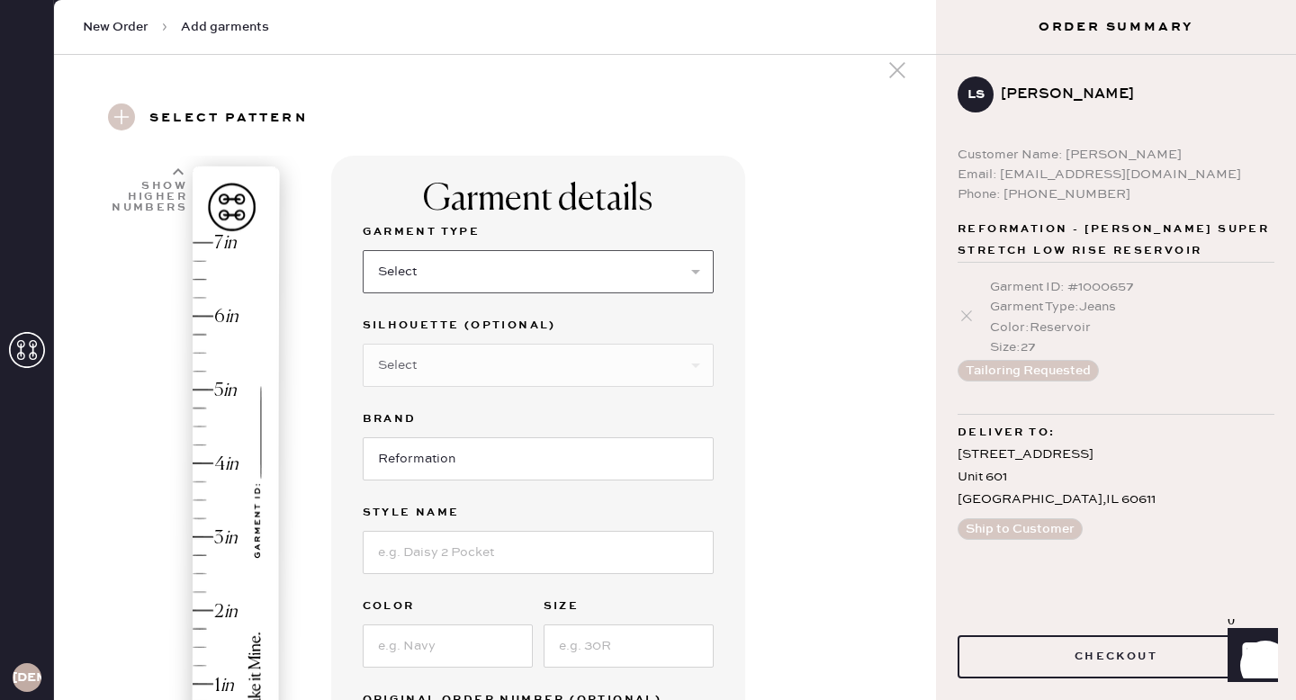
click at [478, 275] on select "Select Basic Skirt Jeans Leggings Pants Shorts Basic Sleeved Dress Basic Sleeve…" at bounding box center [538, 271] width 351 height 43
select select "4"
click at [363, 250] on select "Select Basic Skirt Jeans Leggings Pants Shorts Basic Sleeved Dress Basic Sleeve…" at bounding box center [538, 271] width 351 height 43
click at [461, 361] on select "Select Joggers Shorts Cropped Flare Boot Cut Straight Skinny Other" at bounding box center [538, 365] width 351 height 43
select select "12"
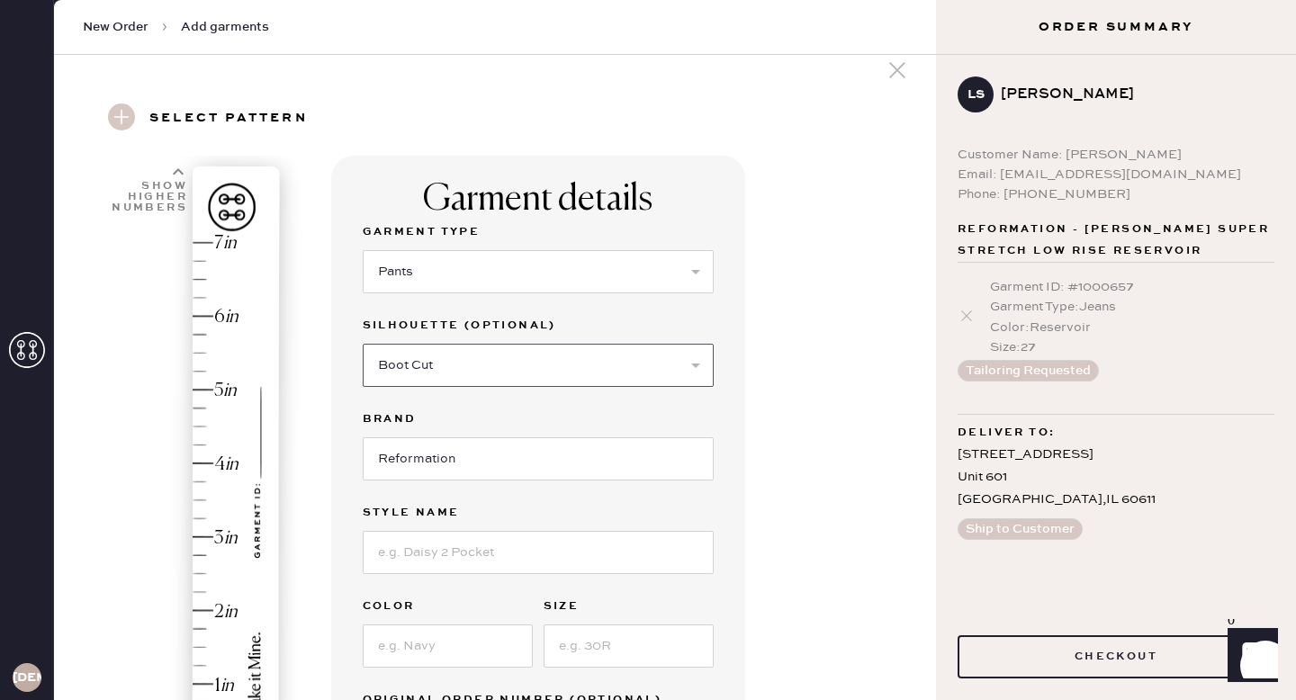
click at [363, 344] on select "Select Joggers Shorts Cropped Flare Boot Cut Straight Skinny Other" at bounding box center [538, 365] width 351 height 43
click at [469, 546] on input at bounding box center [538, 552] width 351 height 43
type input "VIDA LOW RISE PANT"
click at [464, 645] on input at bounding box center [448, 646] width 170 height 43
type input "Black"
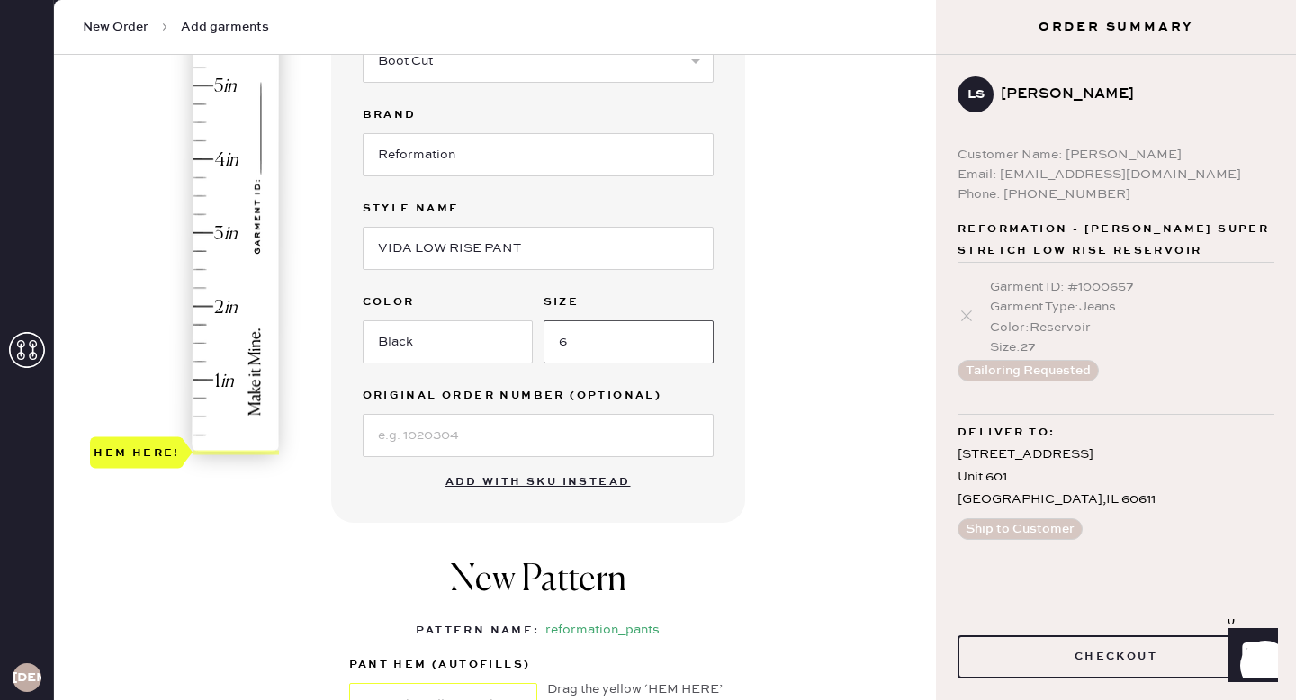
scroll to position [327, 0]
type input "6"
click at [481, 432] on input at bounding box center [538, 436] width 351 height 43
paste input "S31483270"
type input "S31483270"
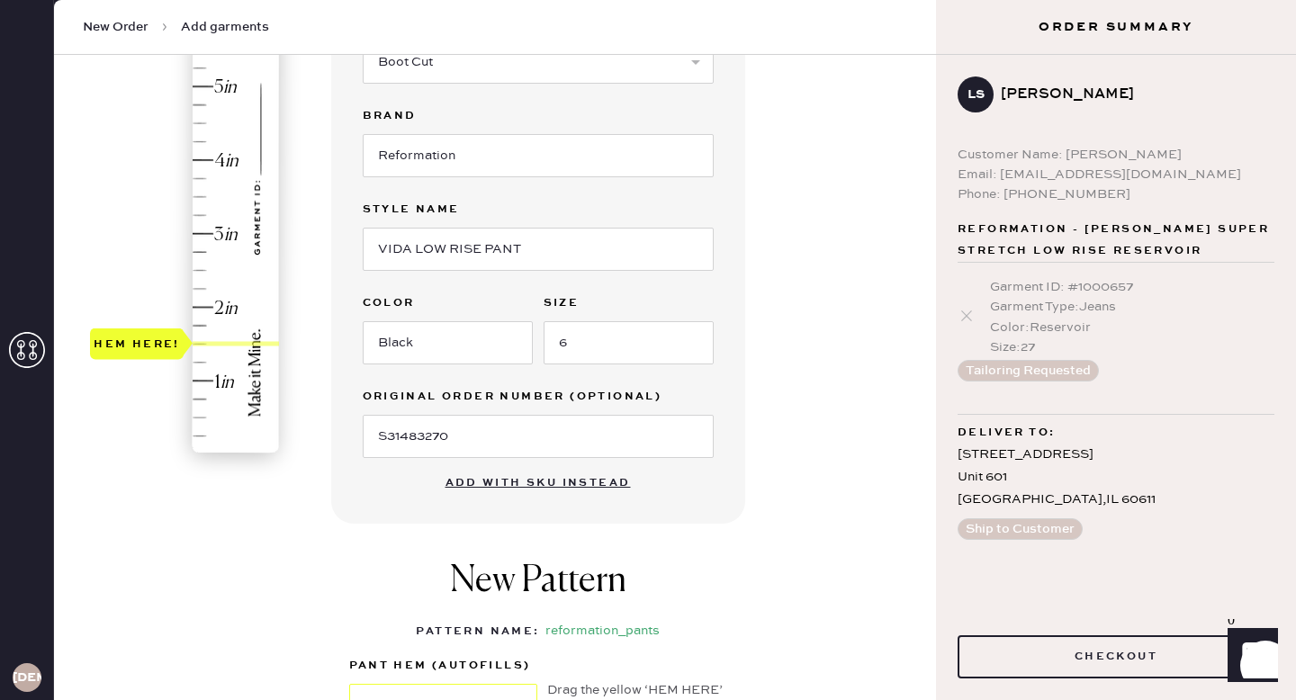
type input "1.25"
drag, startPoint x: 162, startPoint y: 451, endPoint x: 165, endPoint y: 354, distance: 97.3
click at [165, 354] on div "Hem here!" at bounding box center [137, 362] width 86 height 22
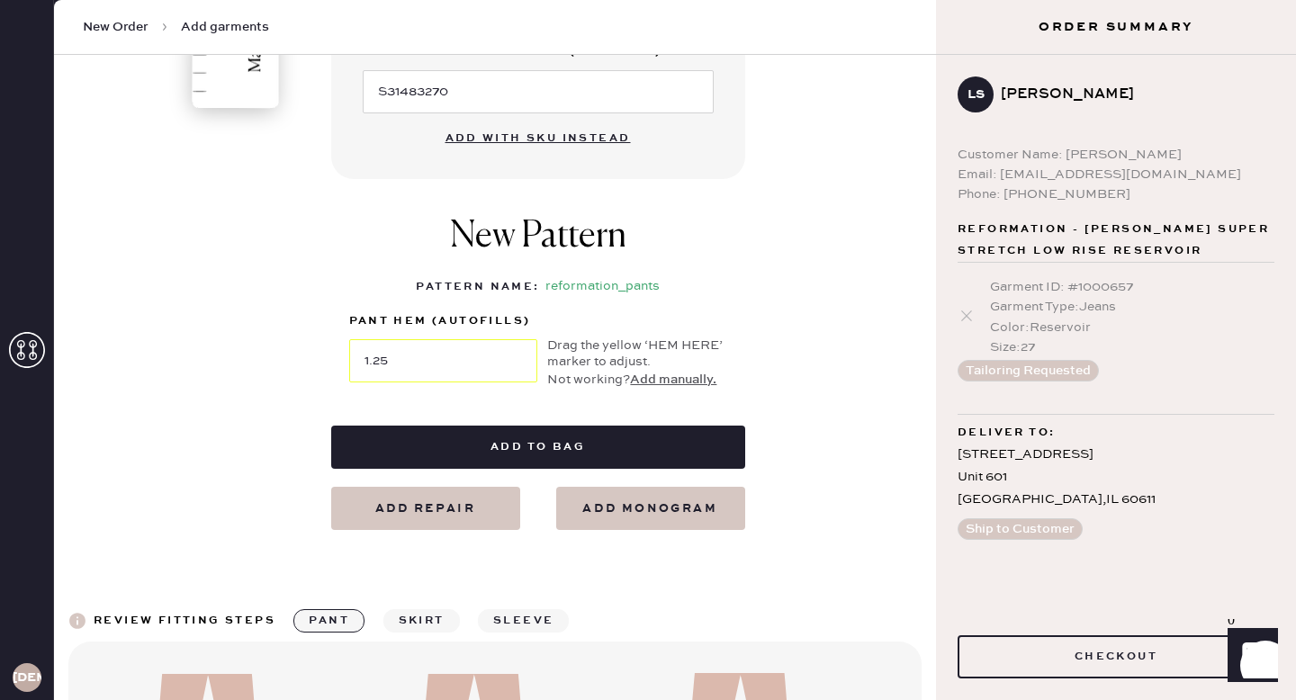
scroll to position [673, 0]
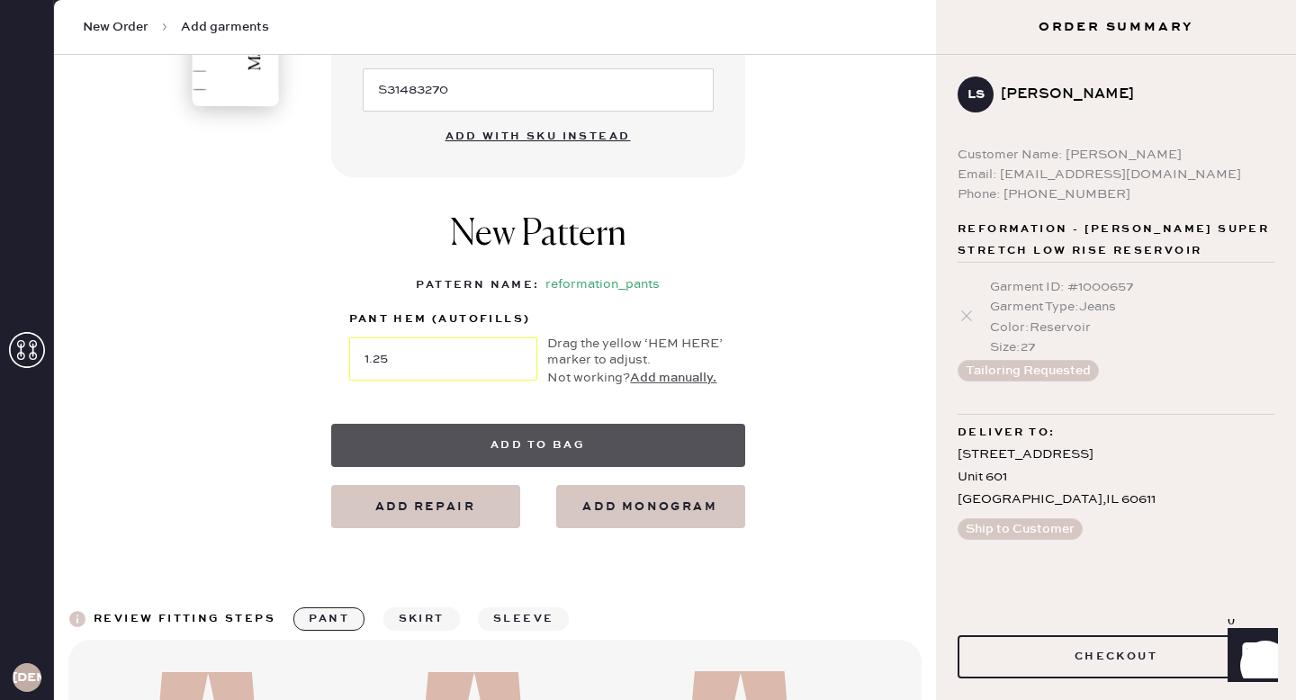
click at [537, 446] on button "Add to bag" at bounding box center [538, 445] width 414 height 43
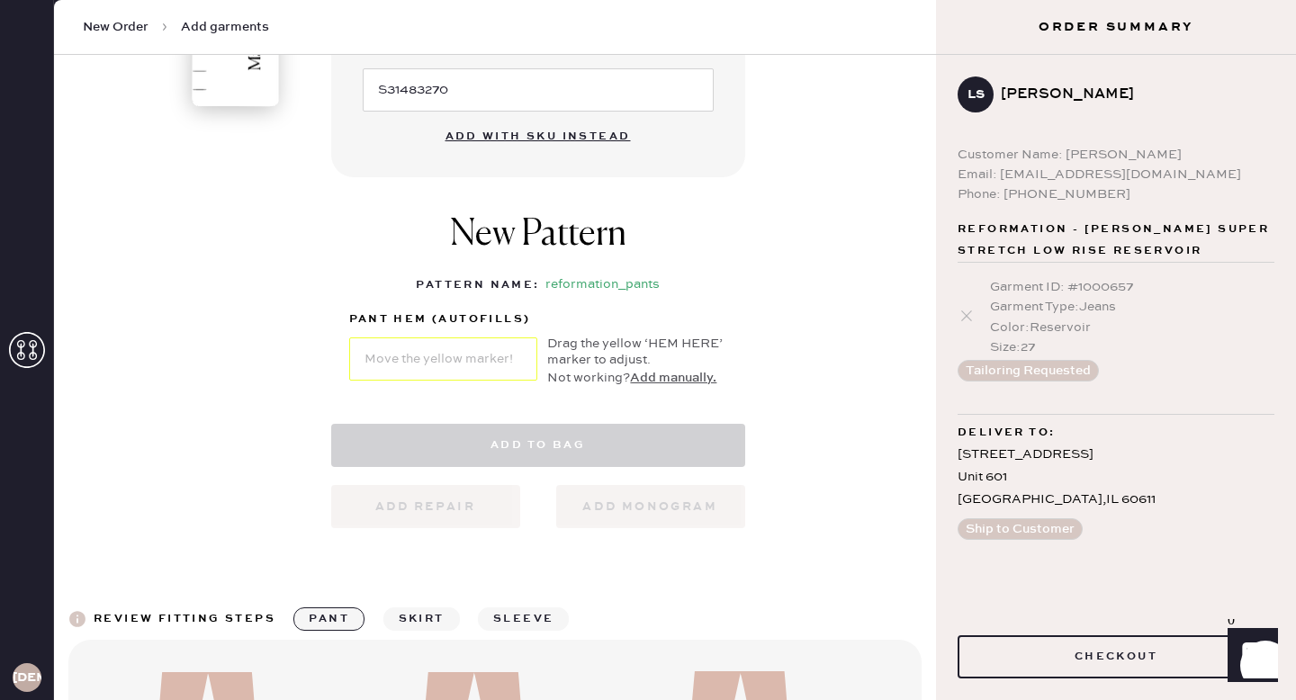
select select "4"
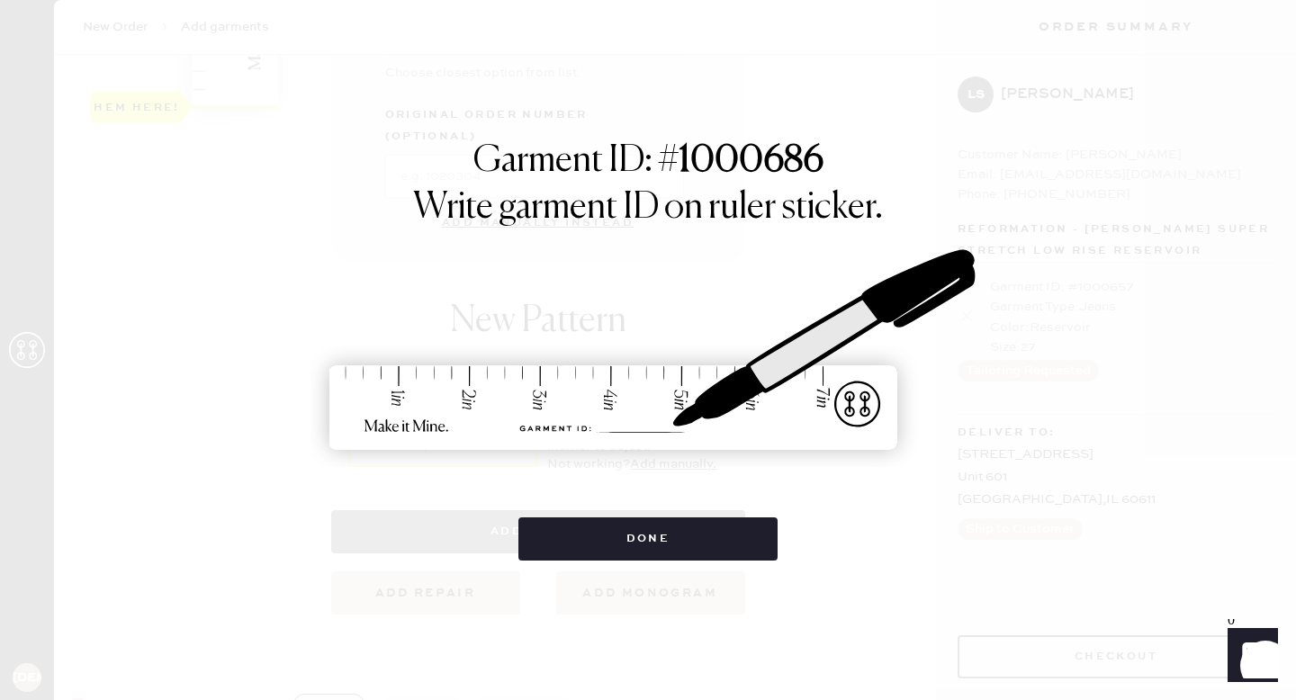
click at [537, 446] on img at bounding box center [648, 351] width 675 height 297
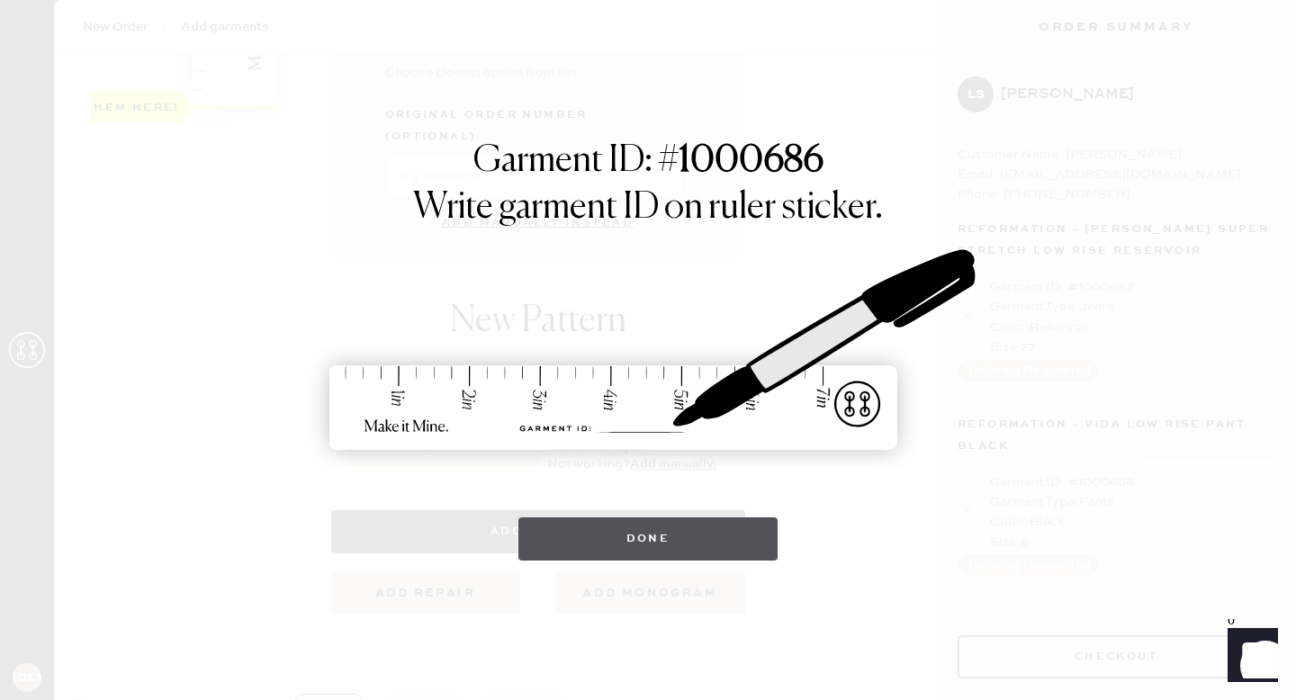
click at [632, 534] on button "Done" at bounding box center [649, 539] width 260 height 43
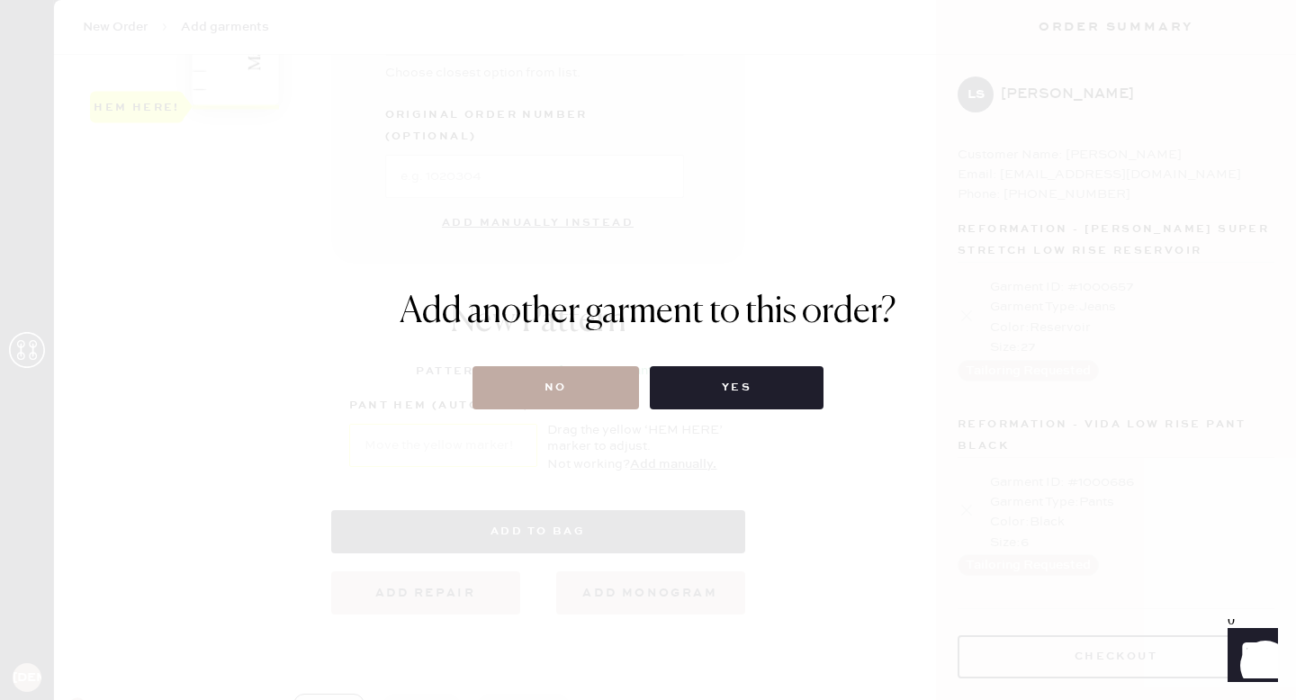
click at [596, 393] on button "No" at bounding box center [556, 387] width 167 height 43
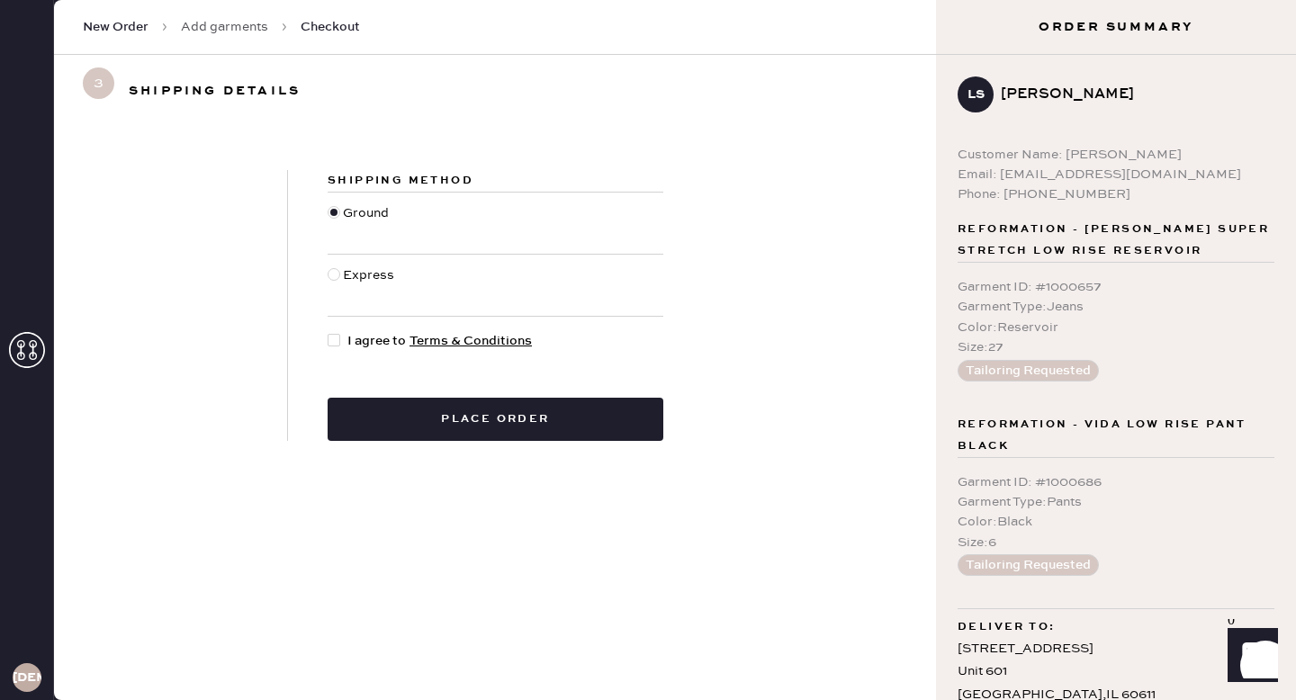
click at [336, 335] on div at bounding box center [334, 340] width 13 height 13
click at [329, 332] on input "I agree to Terms & Conditions" at bounding box center [328, 331] width 1 height 1
checkbox input "true"
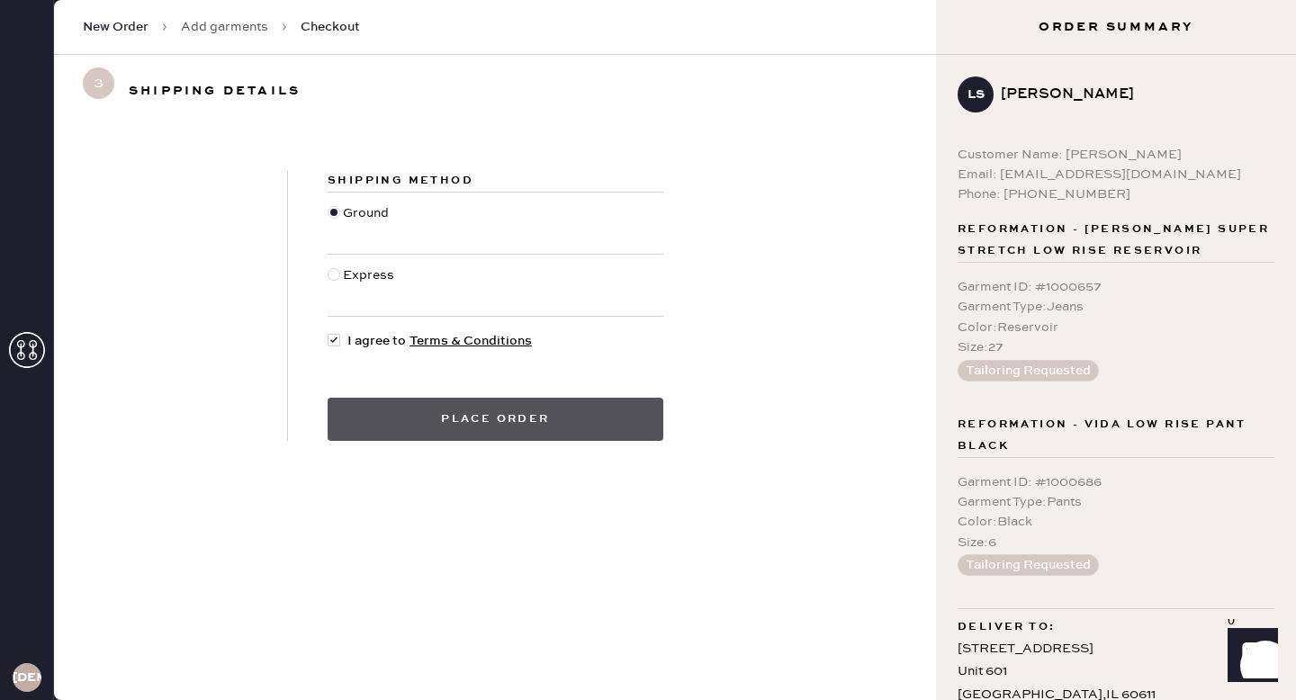
click at [462, 413] on button "Place order" at bounding box center [496, 419] width 336 height 43
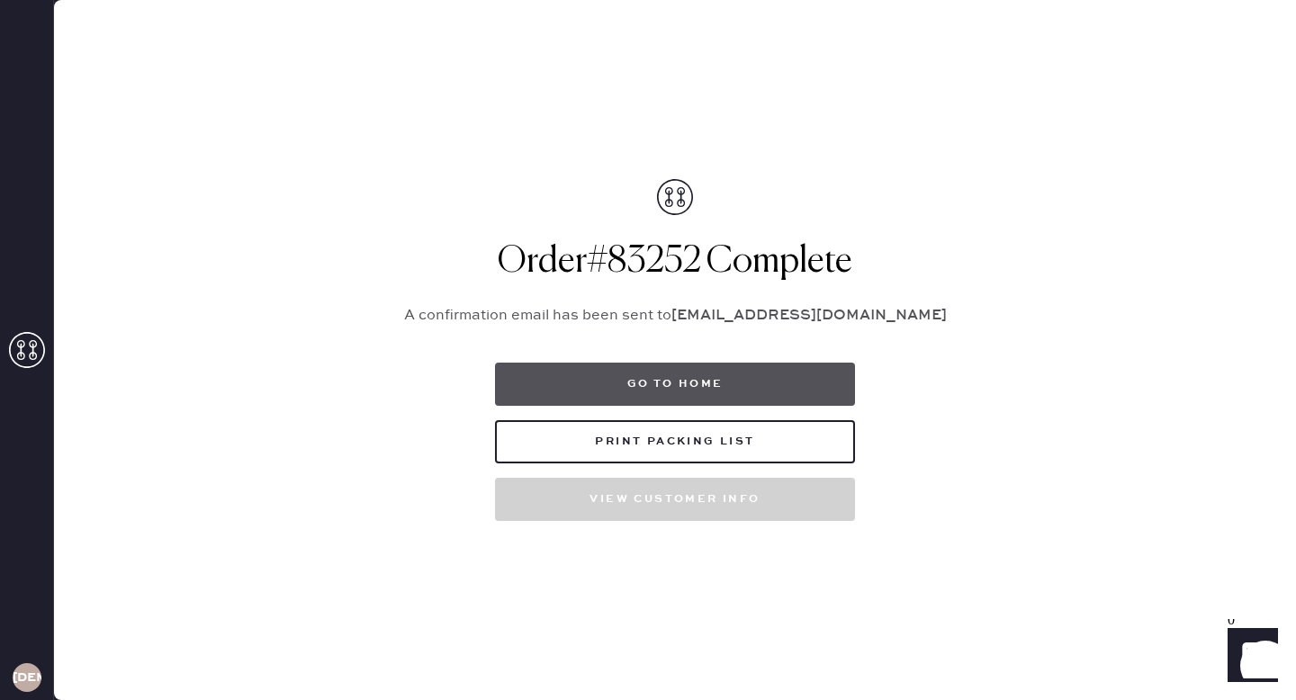
click at [603, 396] on button "Go to home" at bounding box center [675, 384] width 360 height 43
